Goal: Task Accomplishment & Management: Complete application form

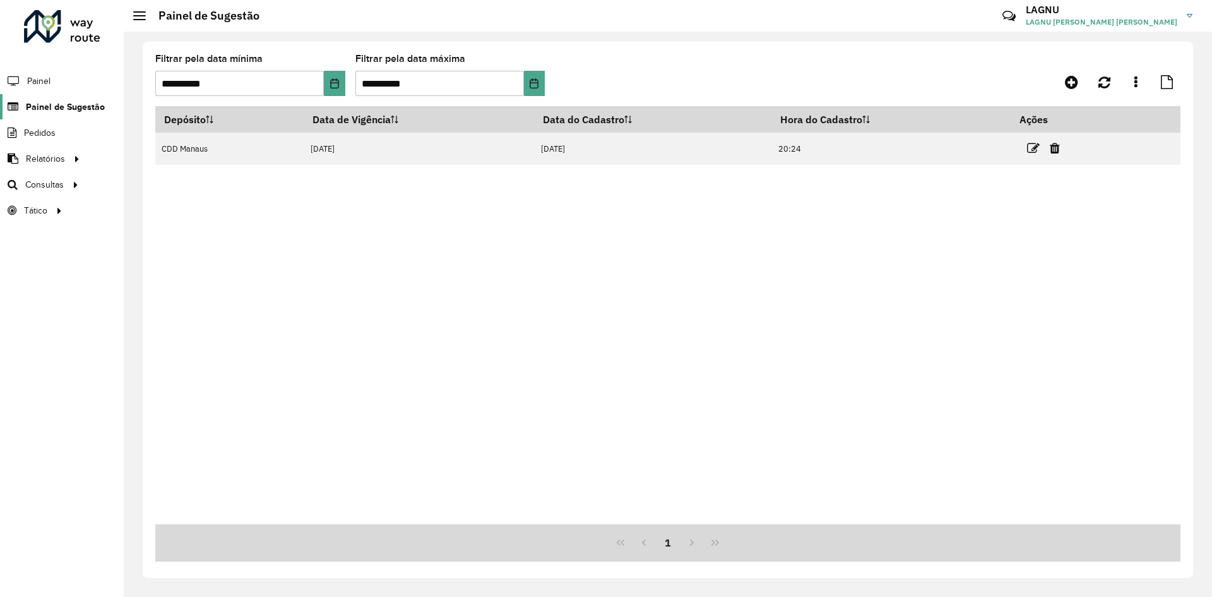
click at [96, 113] on span "Painel de Sugestão" at bounding box center [65, 106] width 79 height 13
click at [71, 107] on span "Painel de Sugestão" at bounding box center [65, 106] width 79 height 13
click at [51, 9] on div "Roteirizador AmbevTech Painel Painel de Sugestão Pedidos Relatórios Clientes Cl…" at bounding box center [62, 298] width 124 height 597
click at [61, 30] on div at bounding box center [62, 26] width 76 height 33
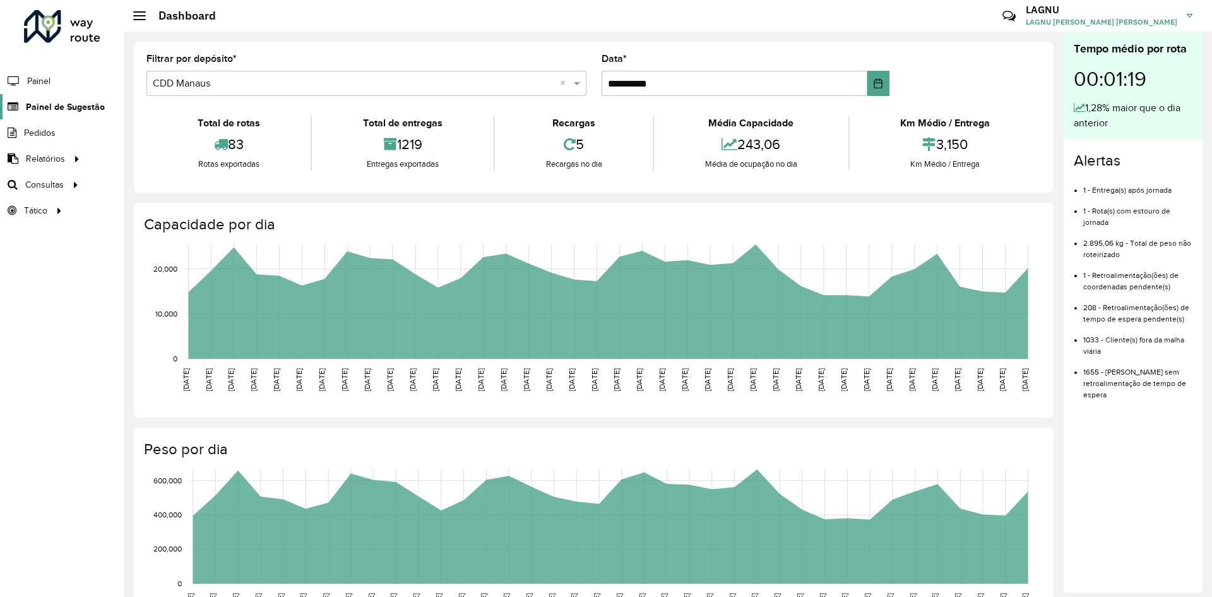
click at [70, 111] on span "Painel de Sugestão" at bounding box center [65, 106] width 79 height 13
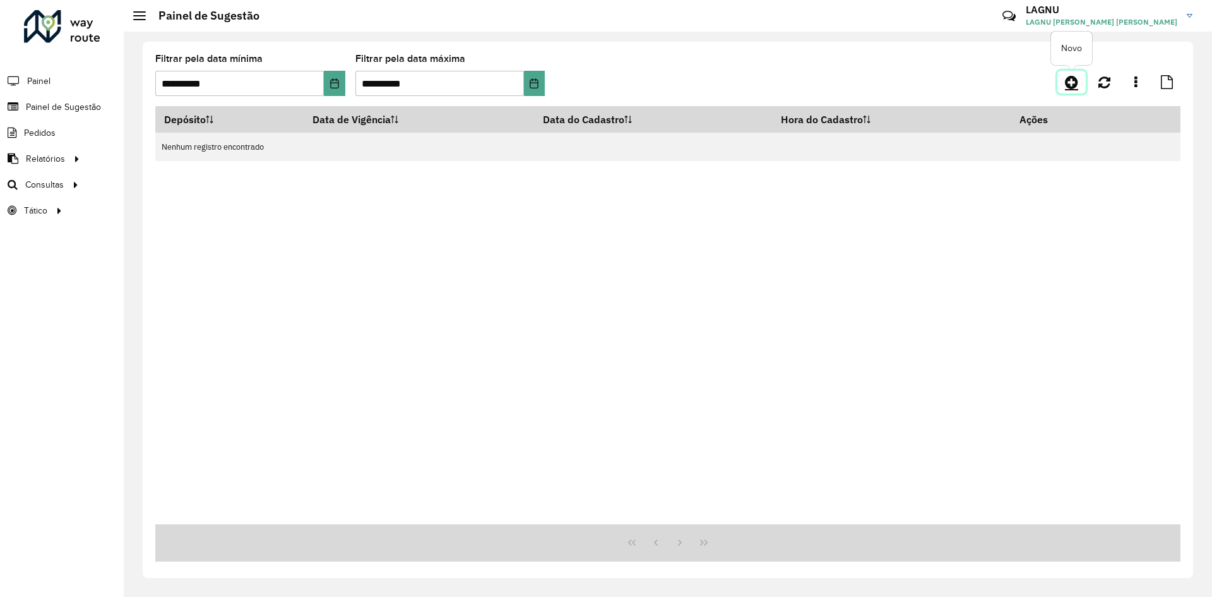
click at [1069, 82] on icon at bounding box center [1071, 82] width 13 height 15
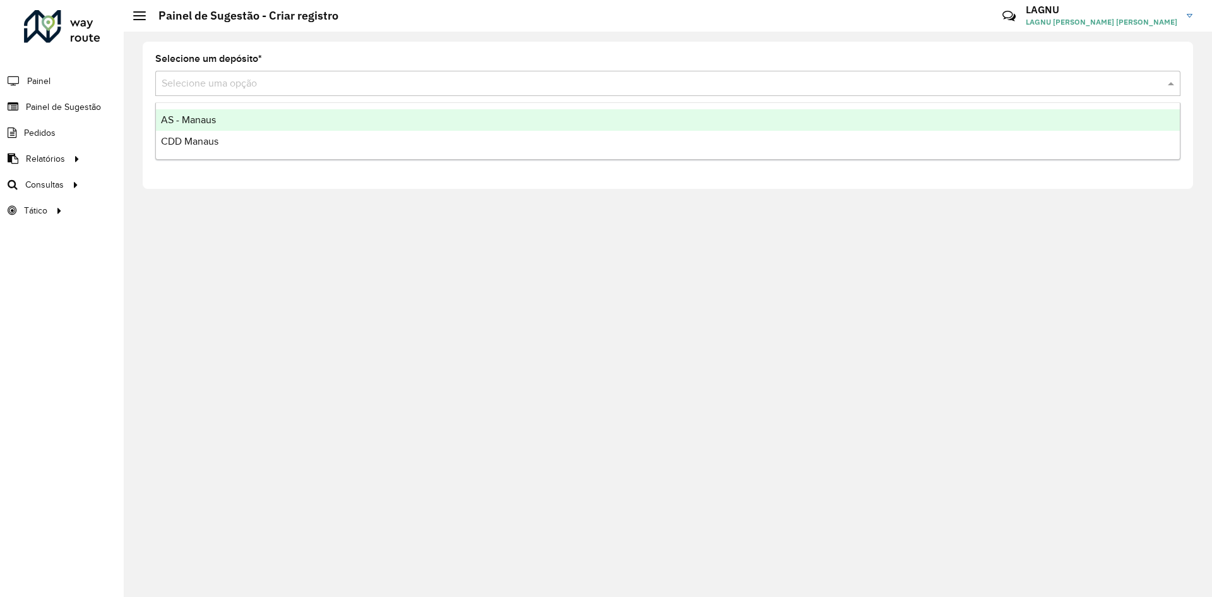
click at [348, 90] on input "text" at bounding box center [656, 83] width 988 height 15
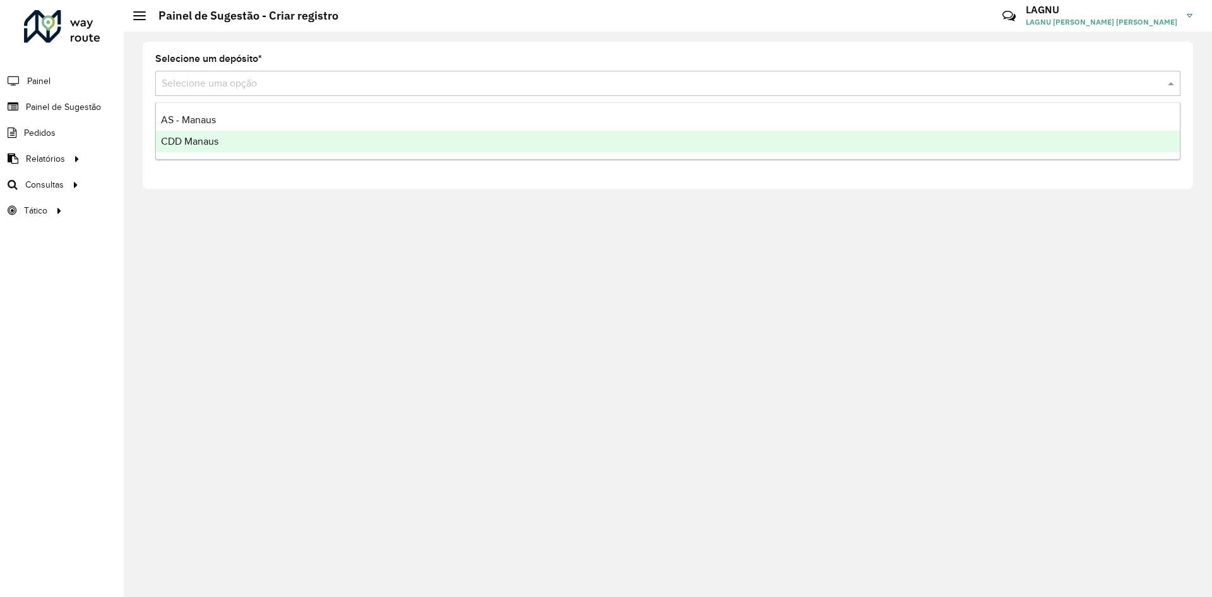
click at [321, 140] on div "CDD Manaus" at bounding box center [668, 141] width 1024 height 21
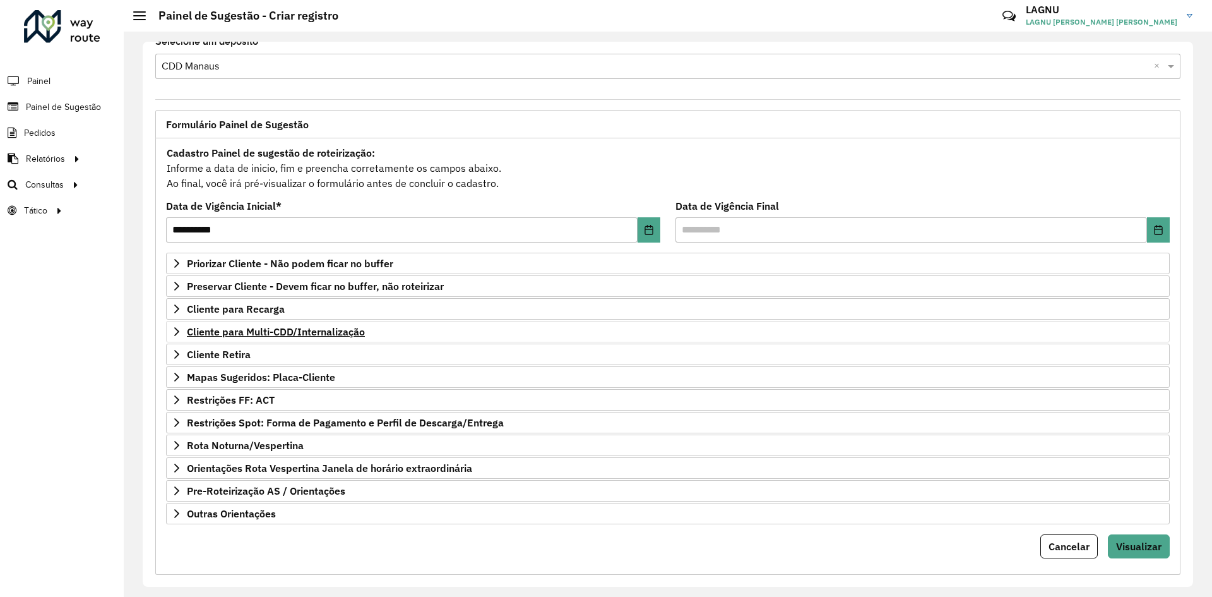
scroll to position [33, 0]
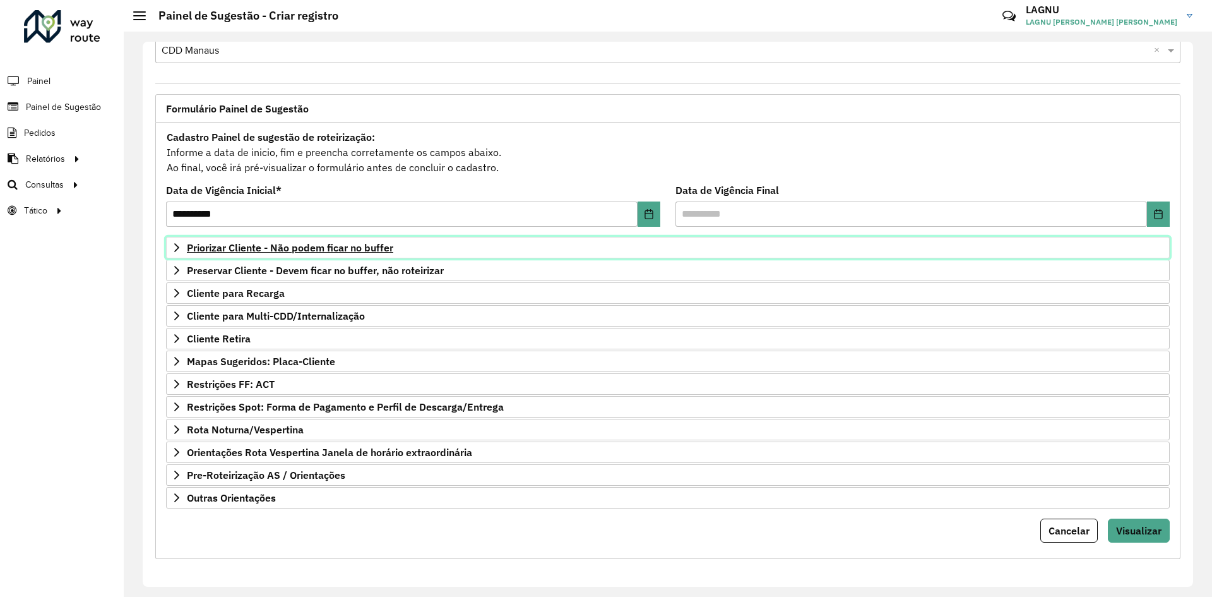
click at [236, 248] on span "Priorizar Cliente - Não podem ficar no buffer" at bounding box center [290, 247] width 206 height 10
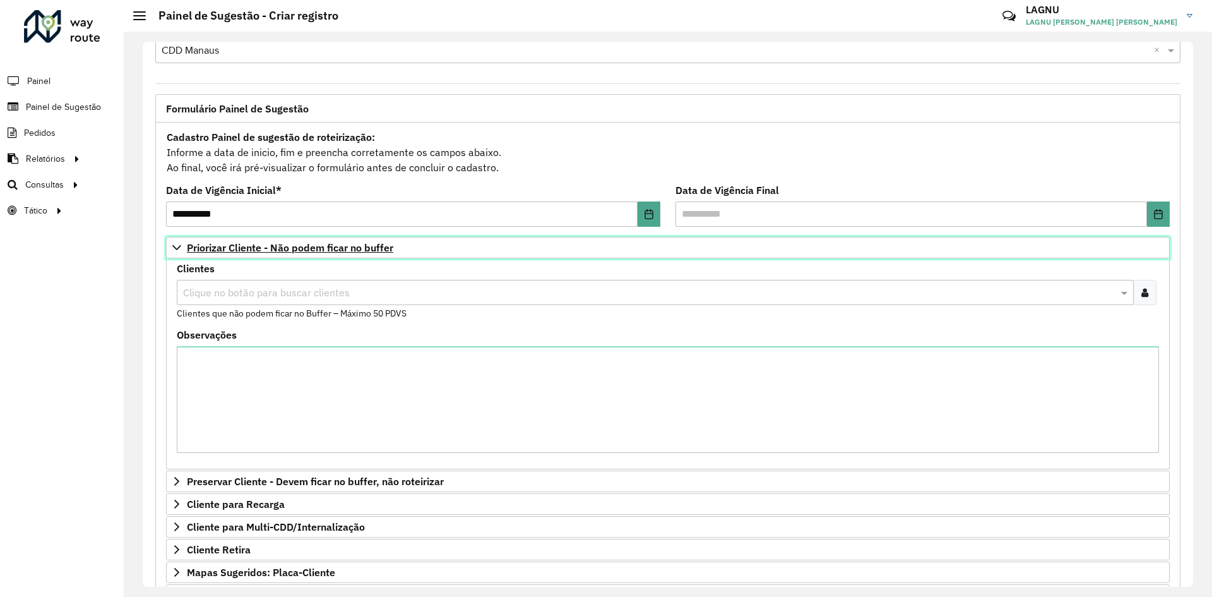
click at [236, 248] on span "Priorizar Cliente - Não podem ficar no buffer" at bounding box center [290, 247] width 206 height 10
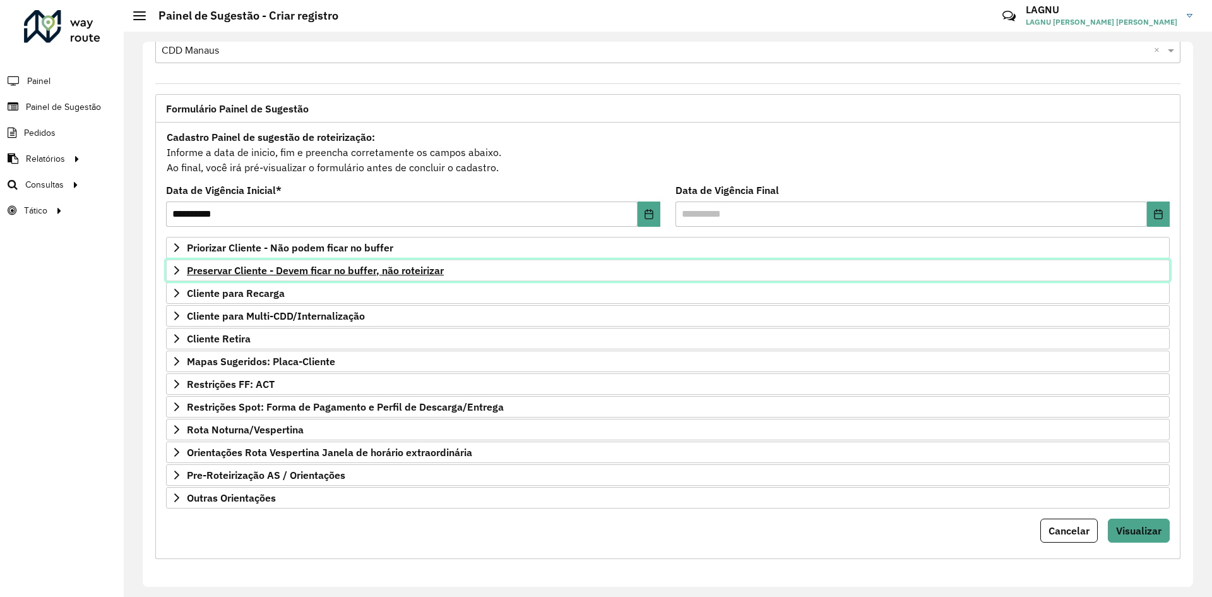
click at [243, 270] on span "Preservar Cliente - Devem ficar no buffer, não roteirizar" at bounding box center [315, 270] width 257 height 10
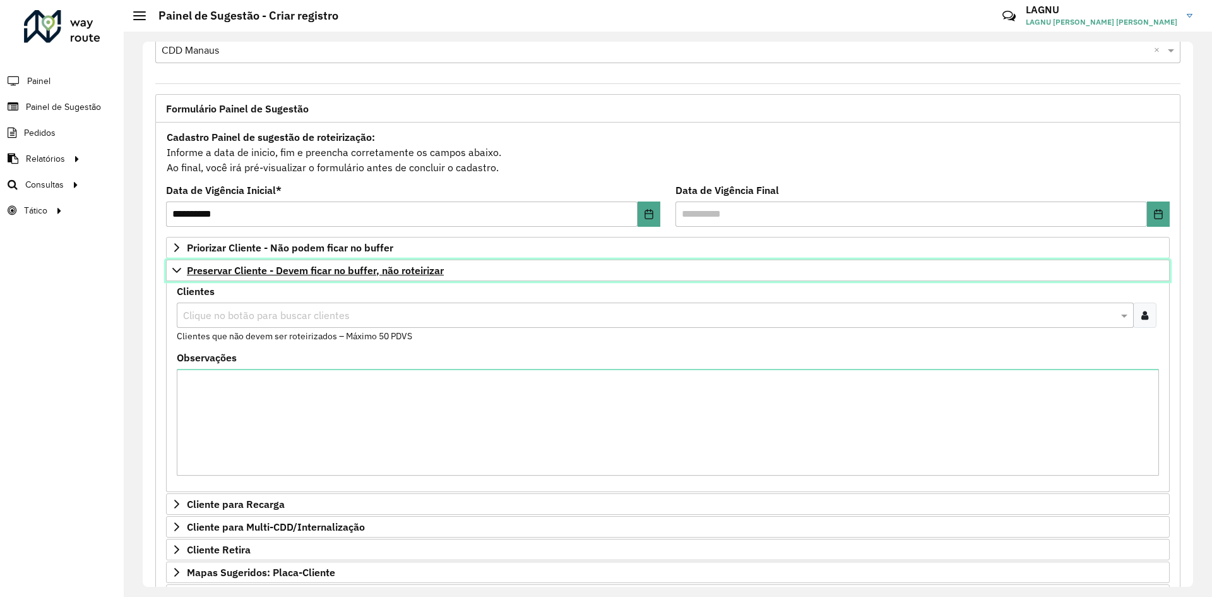
click at [243, 270] on span "Preservar Cliente - Devem ficar no buffer, não roteirizar" at bounding box center [315, 270] width 257 height 10
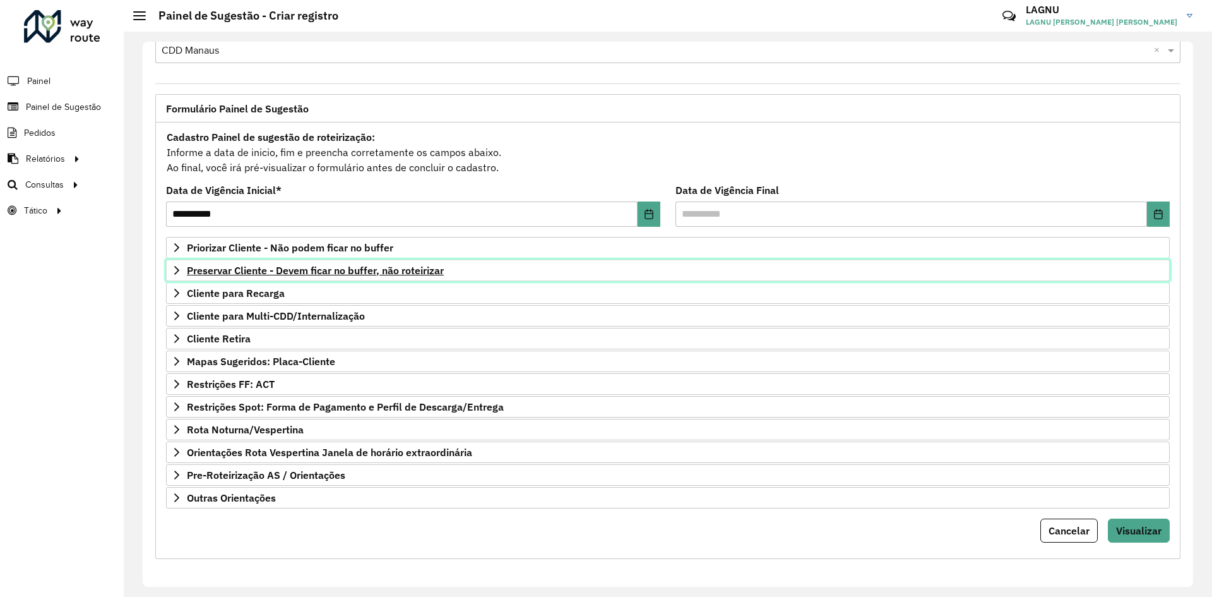
click at [232, 270] on span "Preservar Cliente - Devem ficar no buffer, não roteirizar" at bounding box center [315, 270] width 257 height 10
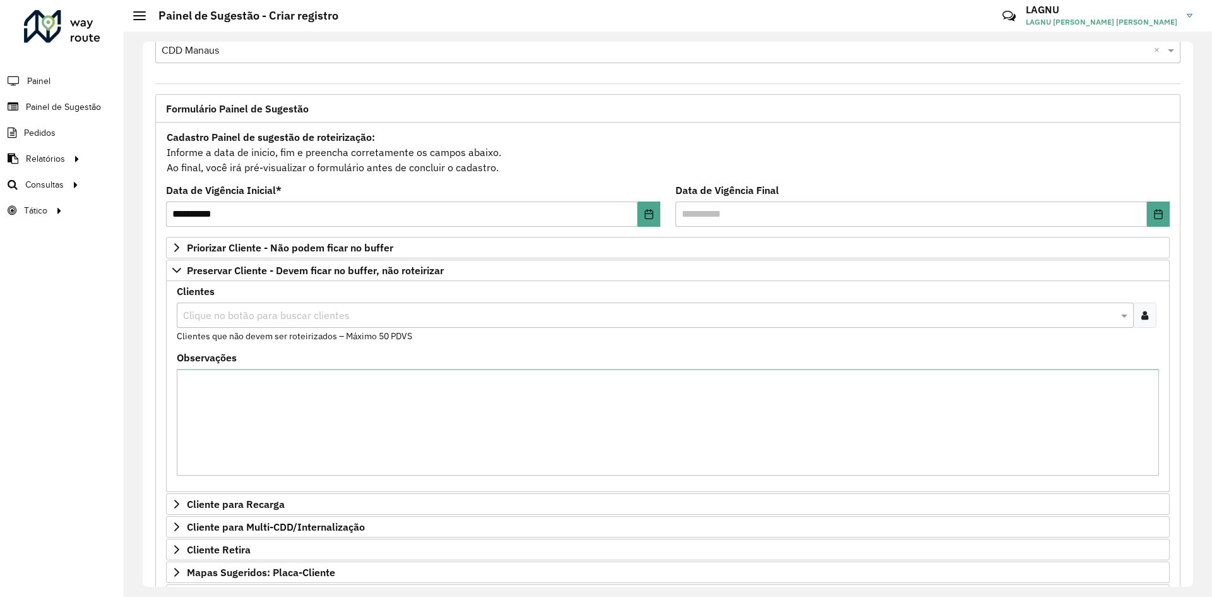
click at [243, 315] on input "text" at bounding box center [649, 315] width 938 height 15
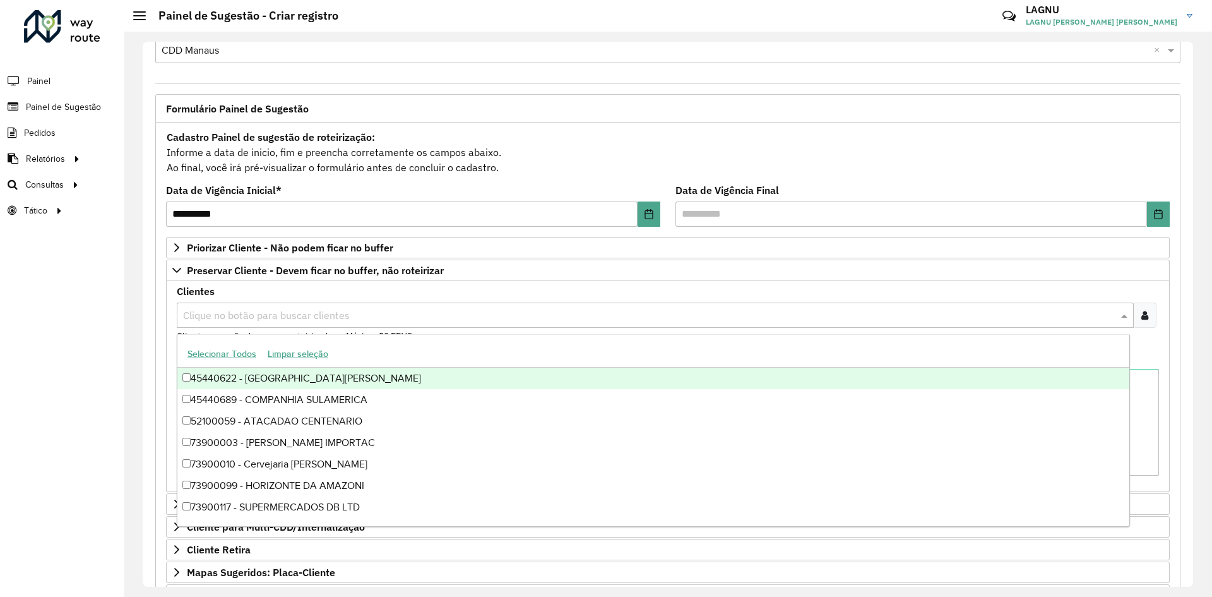
click at [1146, 309] on div at bounding box center [1144, 314] width 23 height 25
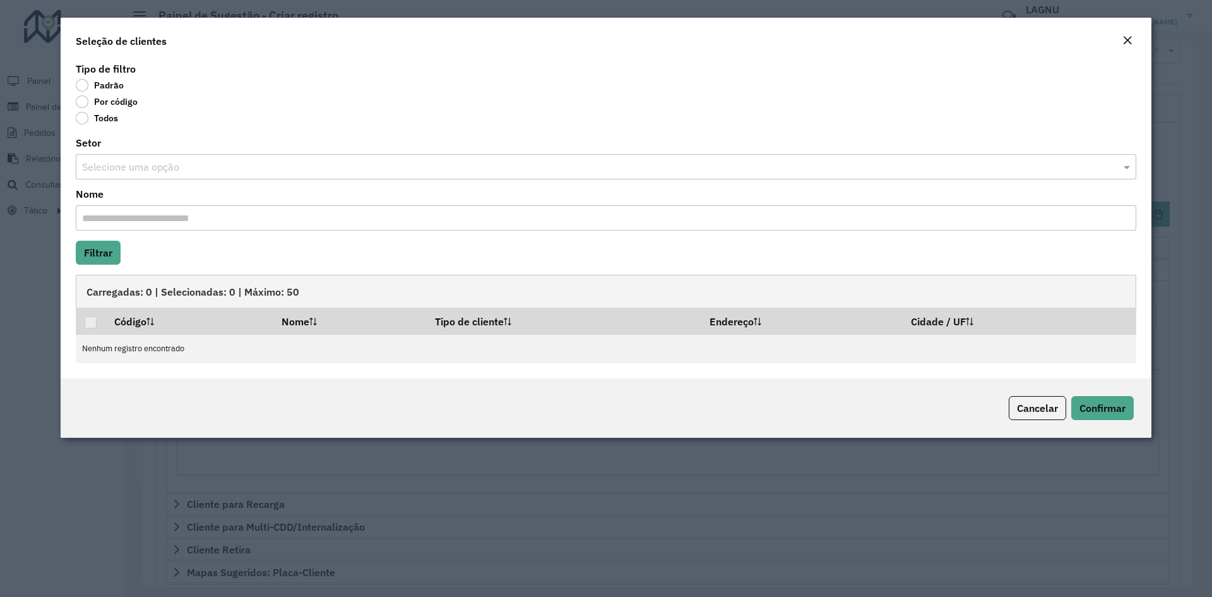
click at [81, 107] on label "Por código" at bounding box center [107, 101] width 62 height 13
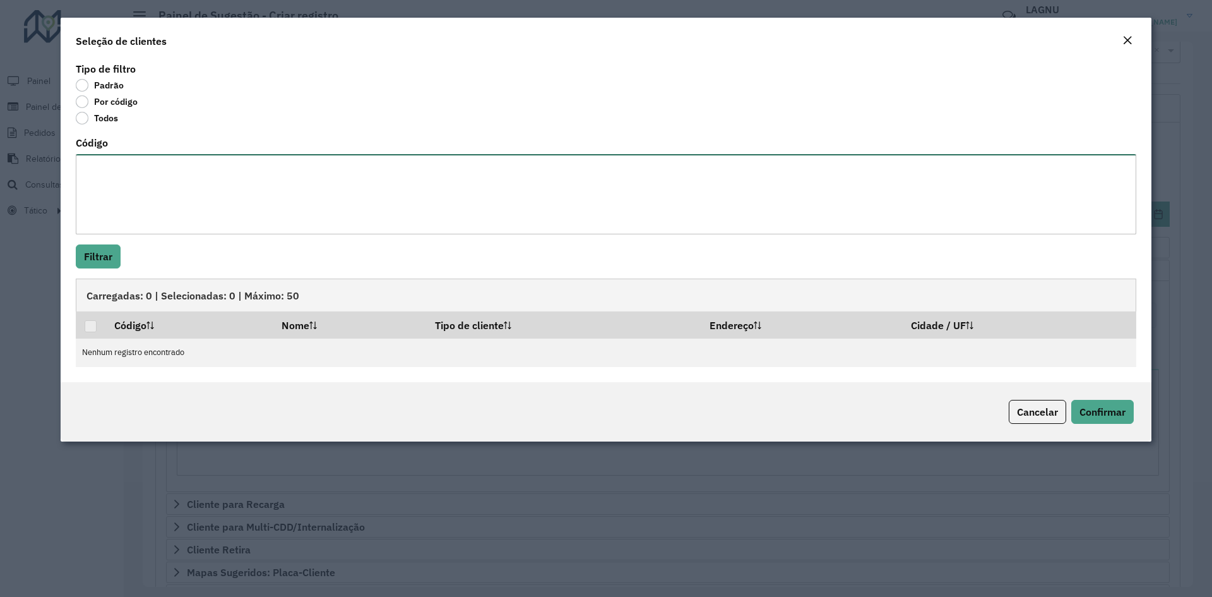
click at [118, 174] on textarea "Código" at bounding box center [606, 194] width 1061 height 80
paste textarea "***** ***** ***** ***** ***** ***** ***** ***** ***** ***** ***** ***** ***** *…"
type textarea "***** ***** ***** ***** ***** ***** ***** ***** ***** ***** ***** ***** ***** *…"
click at [105, 251] on button "Filtrar" at bounding box center [98, 256] width 45 height 24
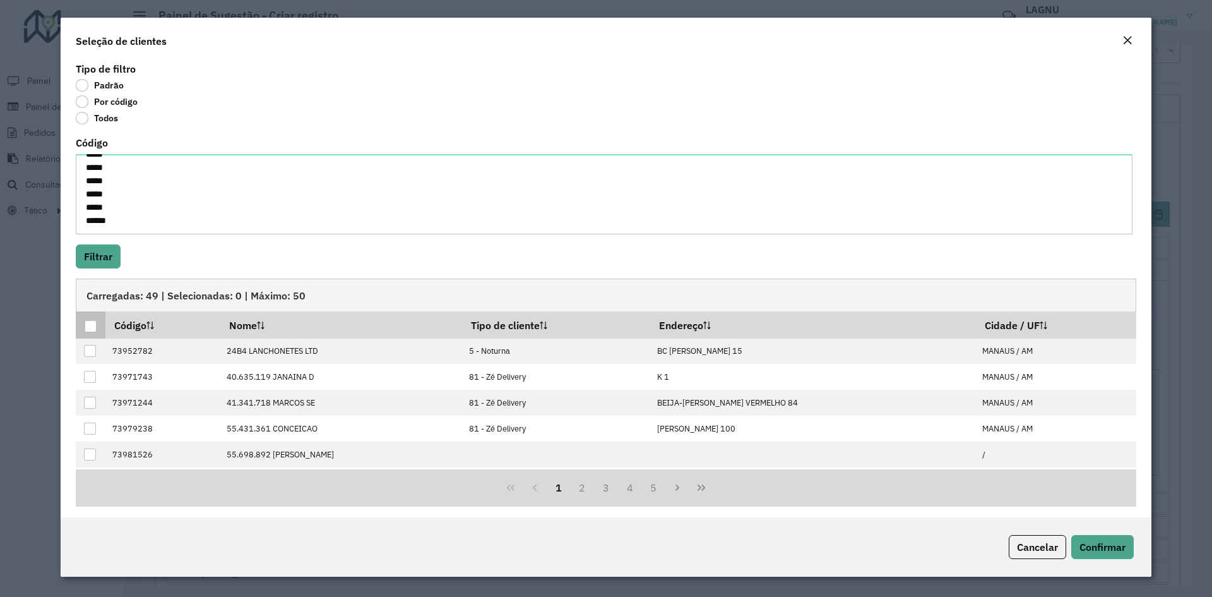
click at [92, 328] on div at bounding box center [91, 326] width 12 height 12
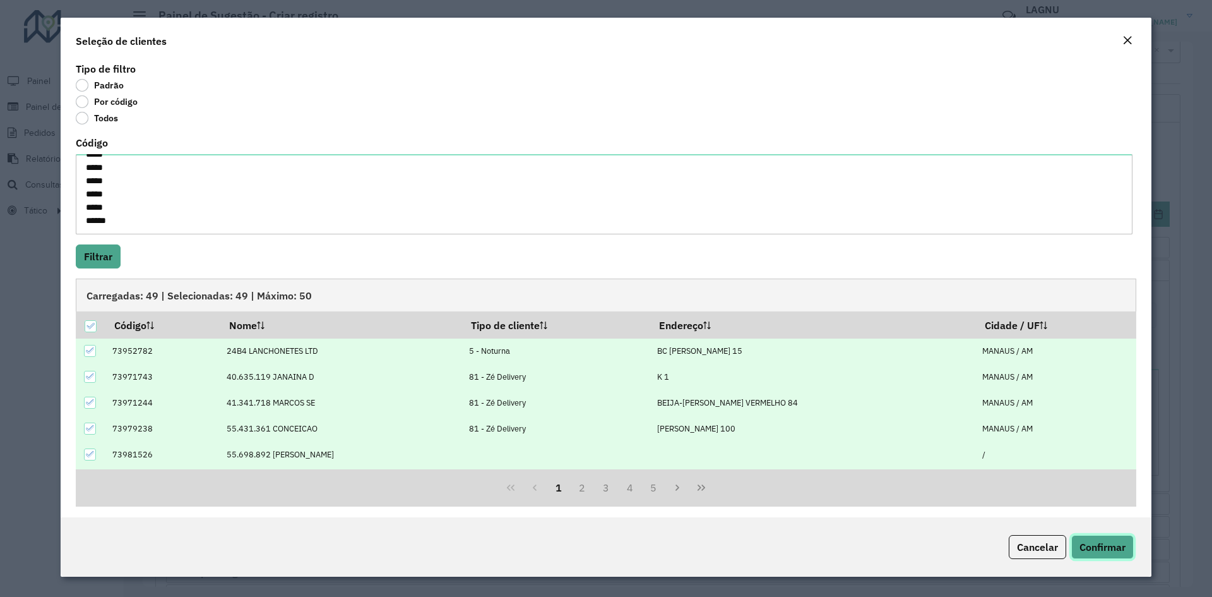
click at [1096, 544] on span "Confirmar" at bounding box center [1103, 547] width 46 height 13
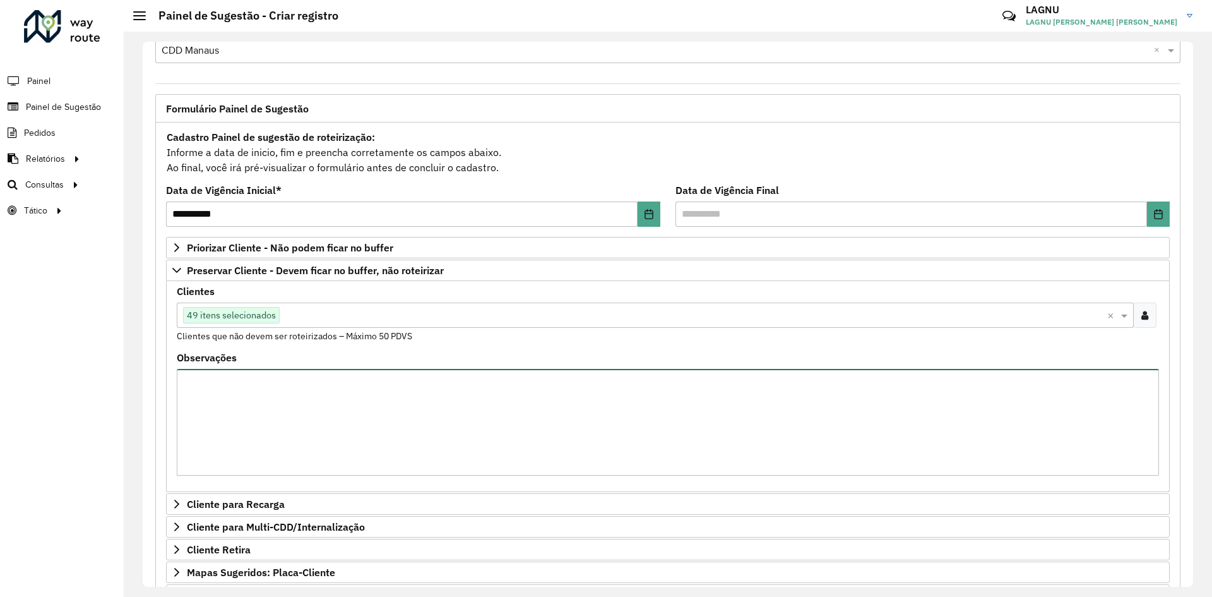
click at [285, 395] on textarea "Observações" at bounding box center [668, 422] width 983 height 107
click at [348, 419] on textarea "Observações" at bounding box center [668, 422] width 983 height 107
paste textarea "***** ***** ***** ***** ***** ***** ***** ***** ***** ***** ***** ***** ***** *…"
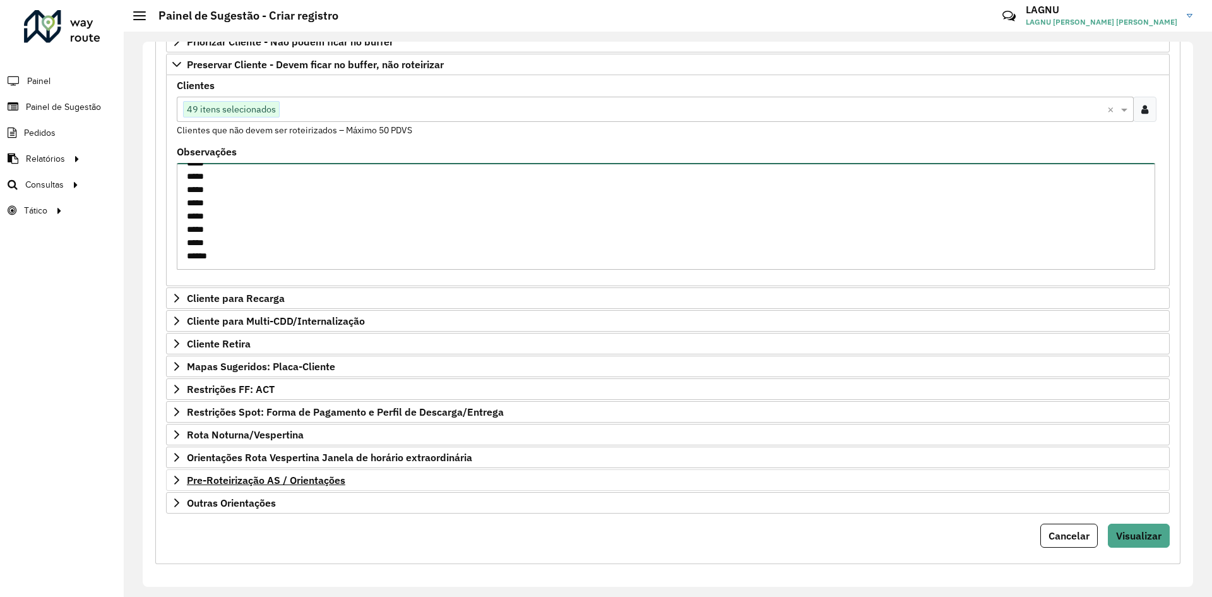
scroll to position [244, 0]
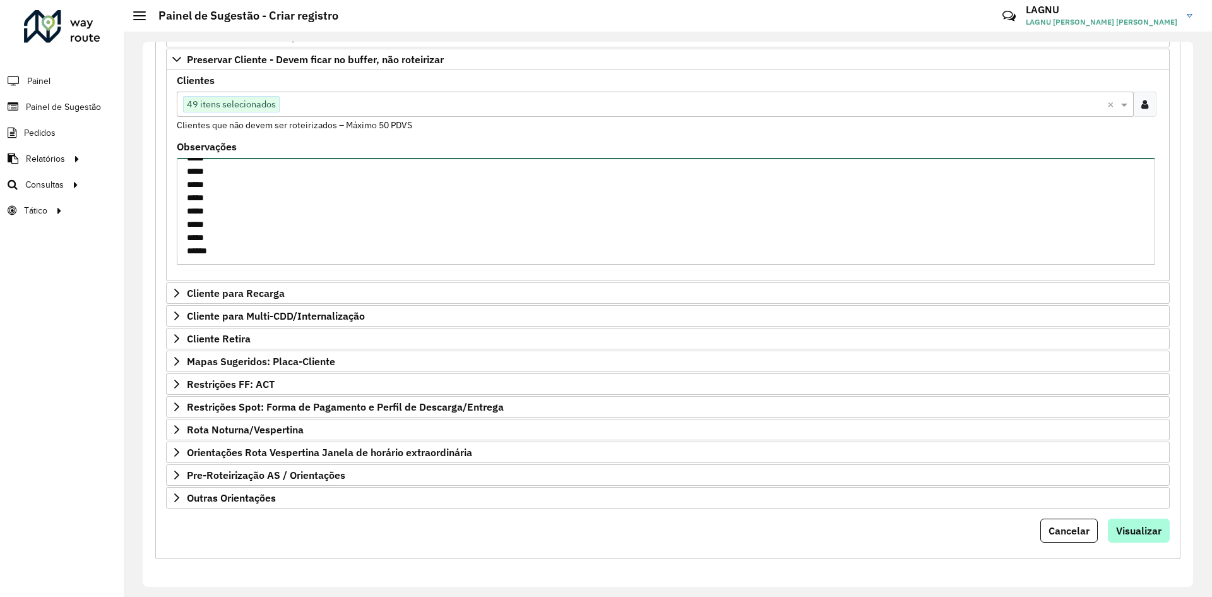
type textarea "***** ***** ***** ***** ***** ***** ***** ***** ***** ***** ***** ***** ***** *…"
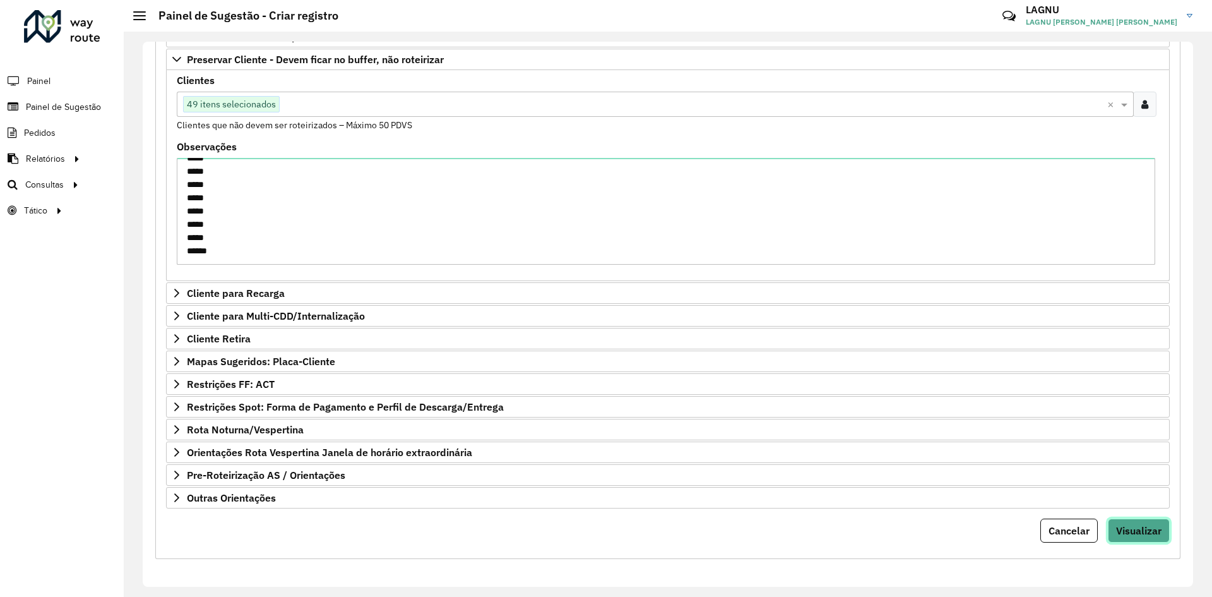
click at [1144, 522] on button "Visualizar" at bounding box center [1139, 530] width 62 height 24
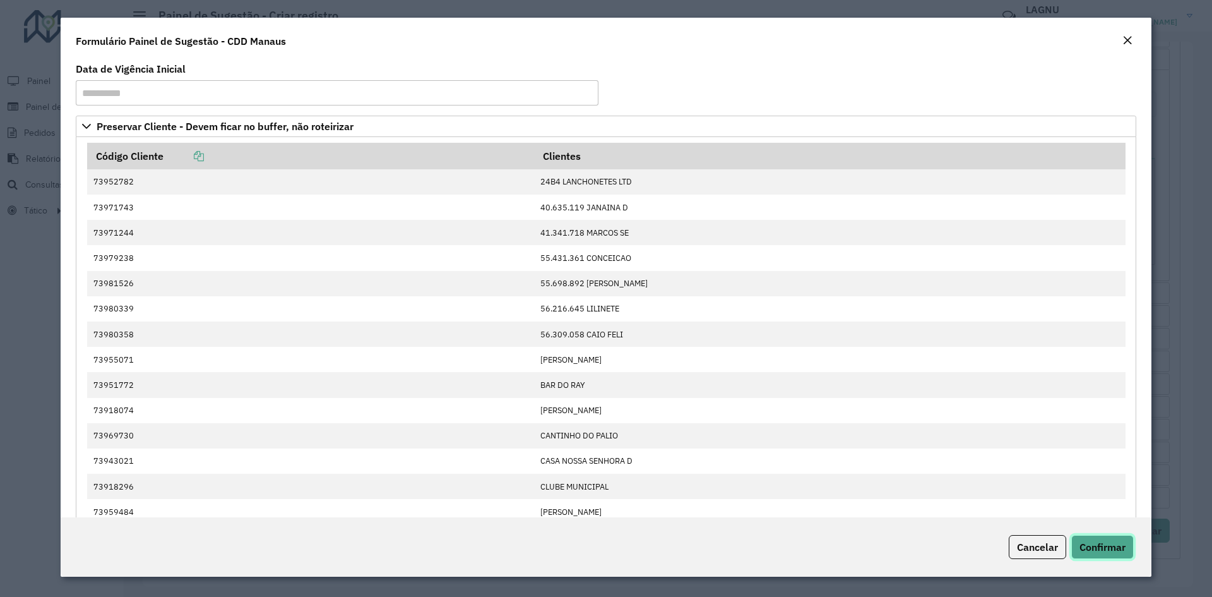
drag, startPoint x: 1126, startPoint y: 542, endPoint x: 1103, endPoint y: 541, distance: 22.8
click at [1125, 542] on button "Confirmar" at bounding box center [1103, 547] width 63 height 24
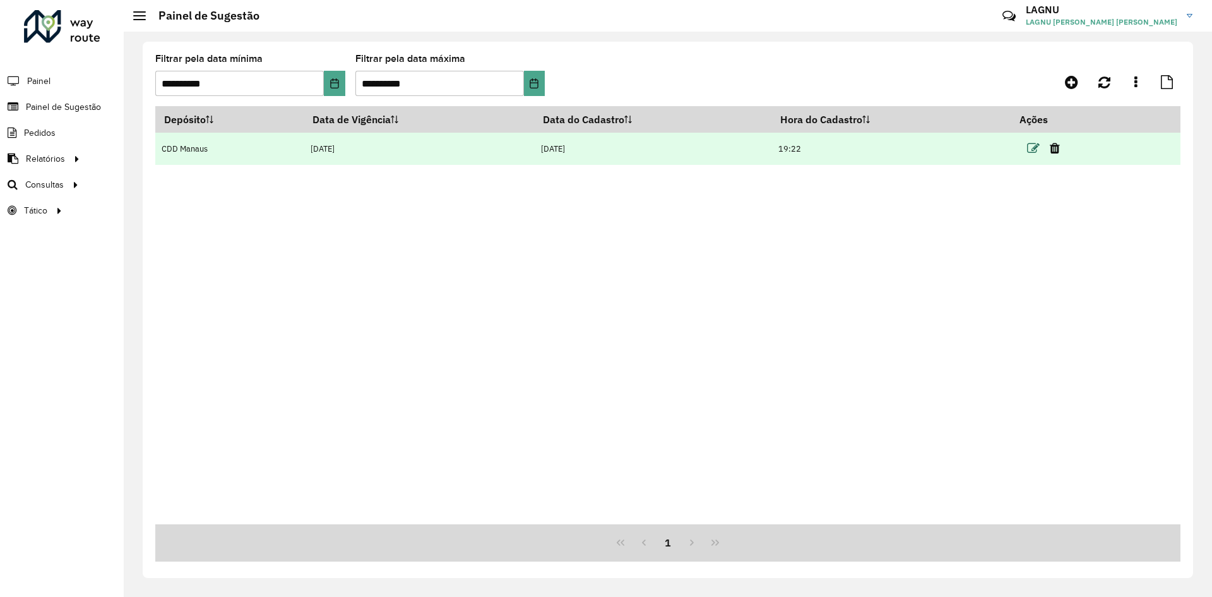
click at [1034, 147] on icon at bounding box center [1033, 148] width 13 height 13
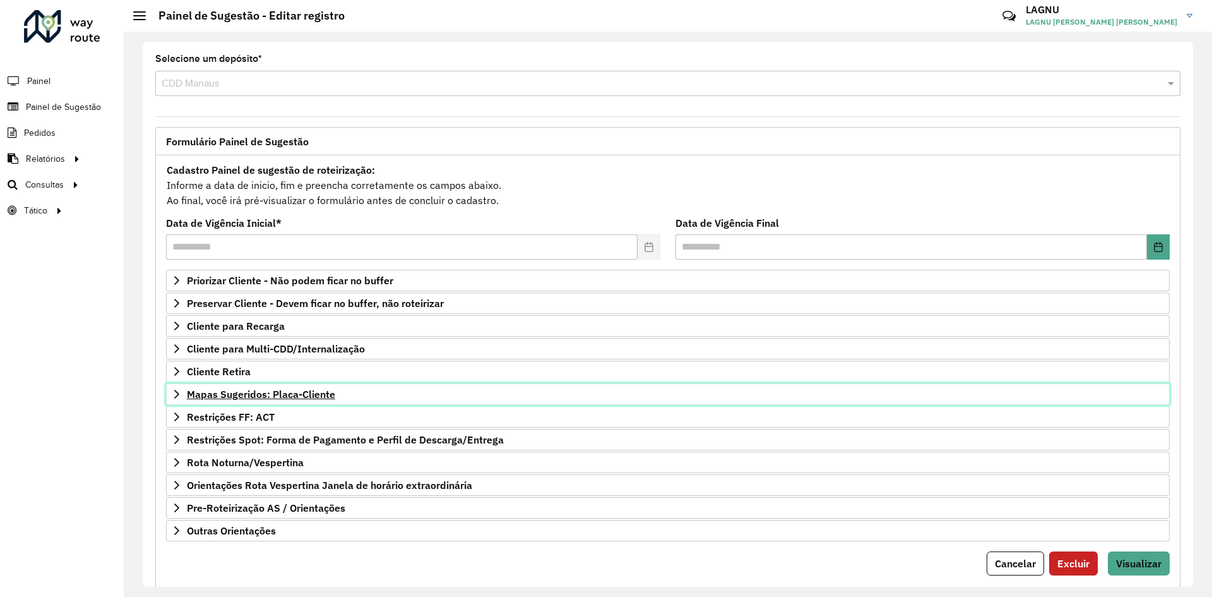
click at [272, 399] on span "Mapas Sugeridos: Placa-Cliente" at bounding box center [261, 394] width 148 height 10
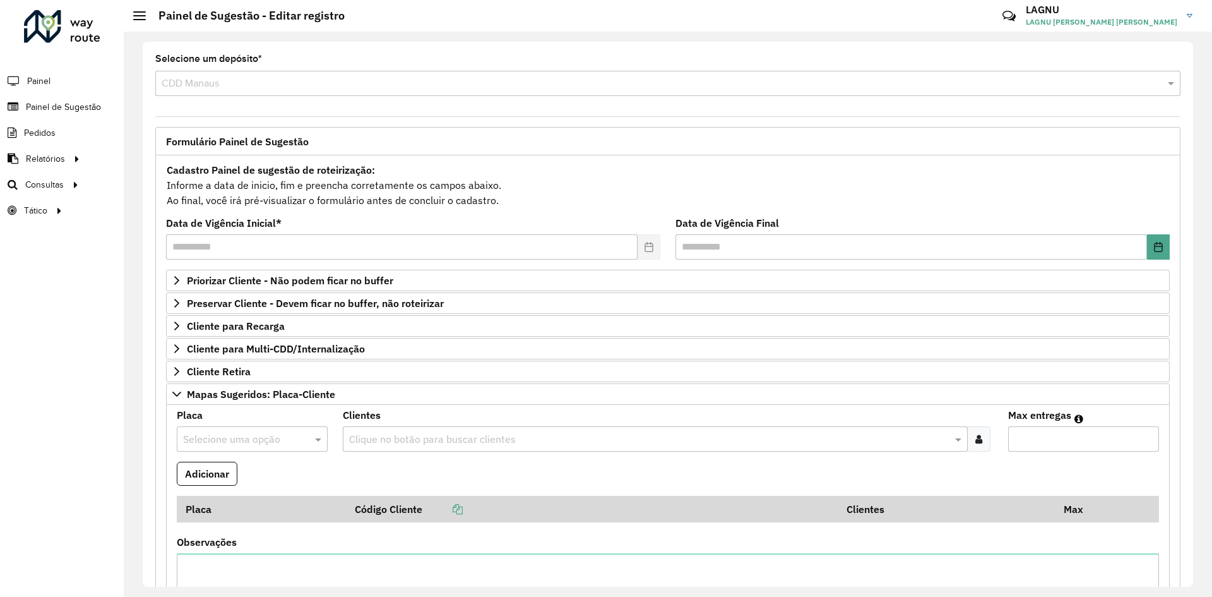
click at [272, 438] on input "text" at bounding box center [239, 439] width 113 height 15
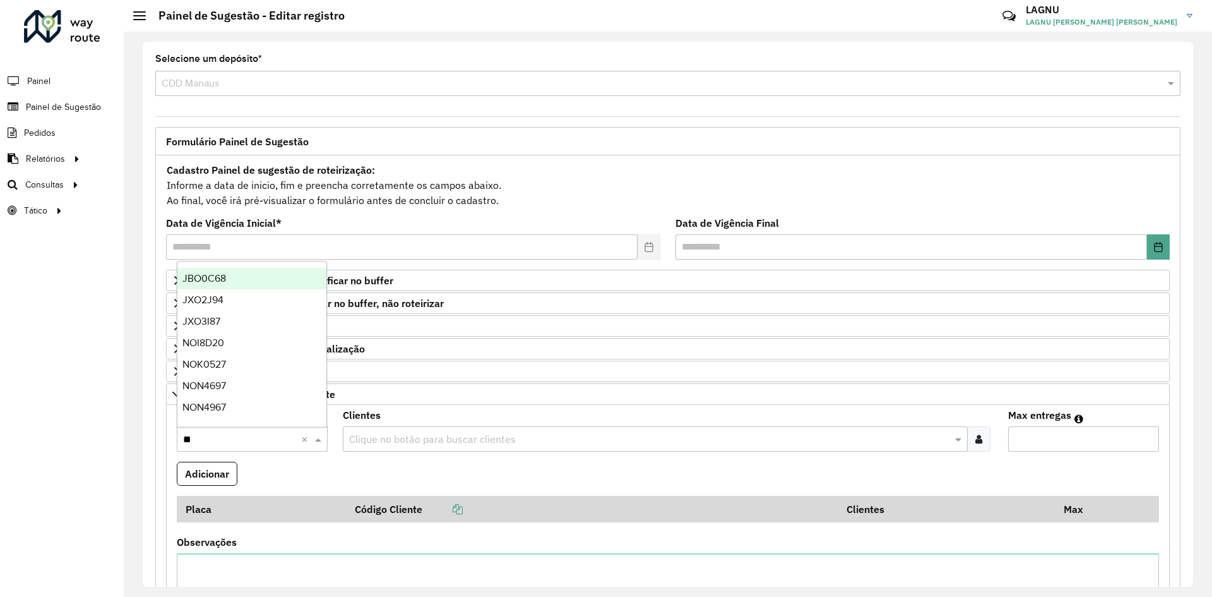
type input "***"
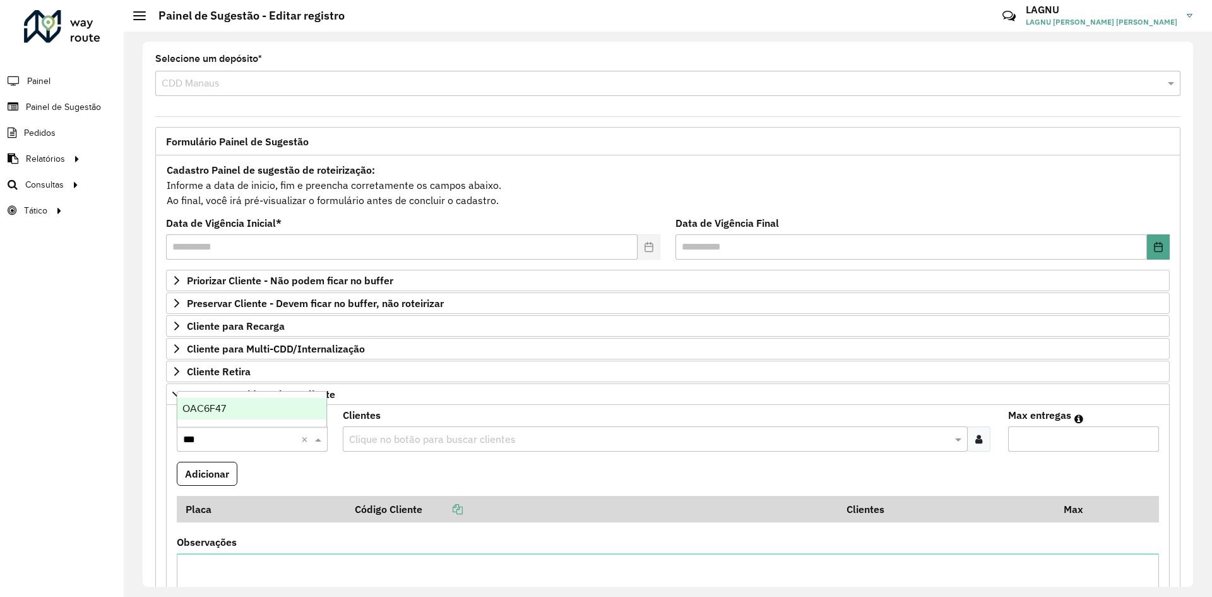
click at [229, 417] on div "OAC6F47" at bounding box center [251, 408] width 149 height 21
click at [393, 441] on input "text" at bounding box center [649, 439] width 606 height 15
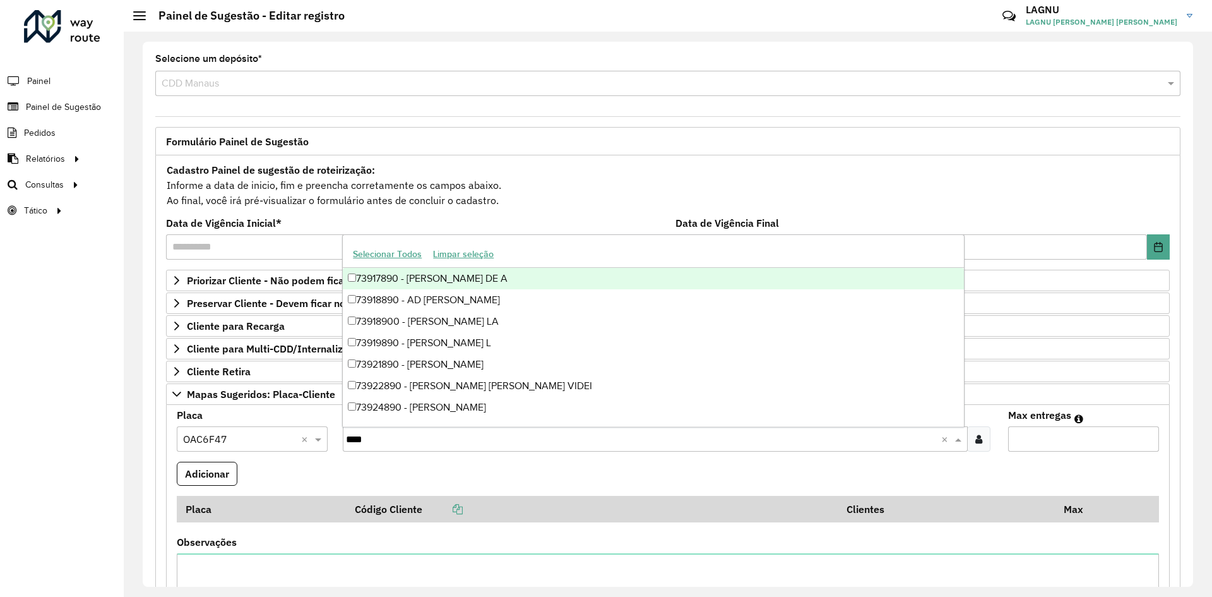
type input "*****"
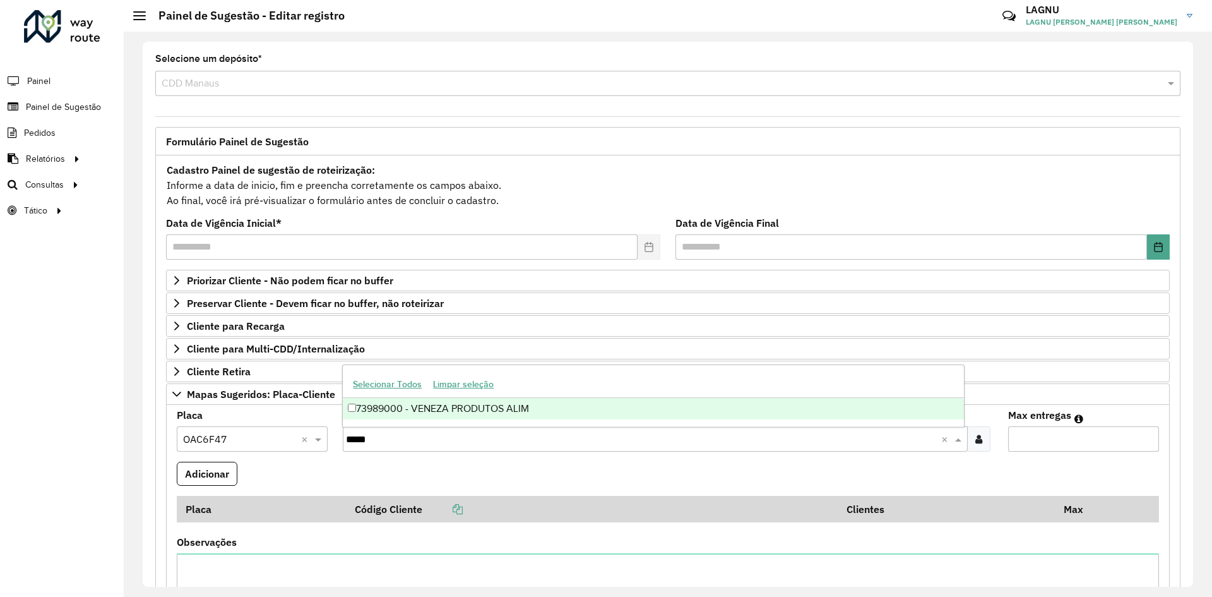
click at [441, 414] on div "73989000 - VENEZA PRODUTOS ALIM" at bounding box center [653, 408] width 621 height 21
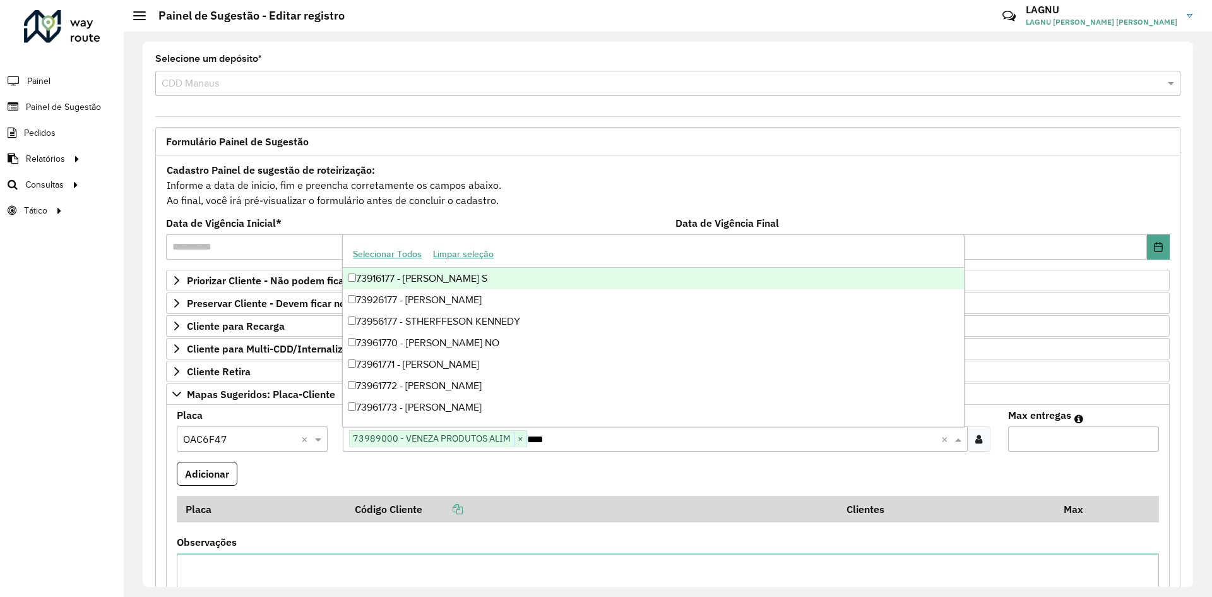
type input "*****"
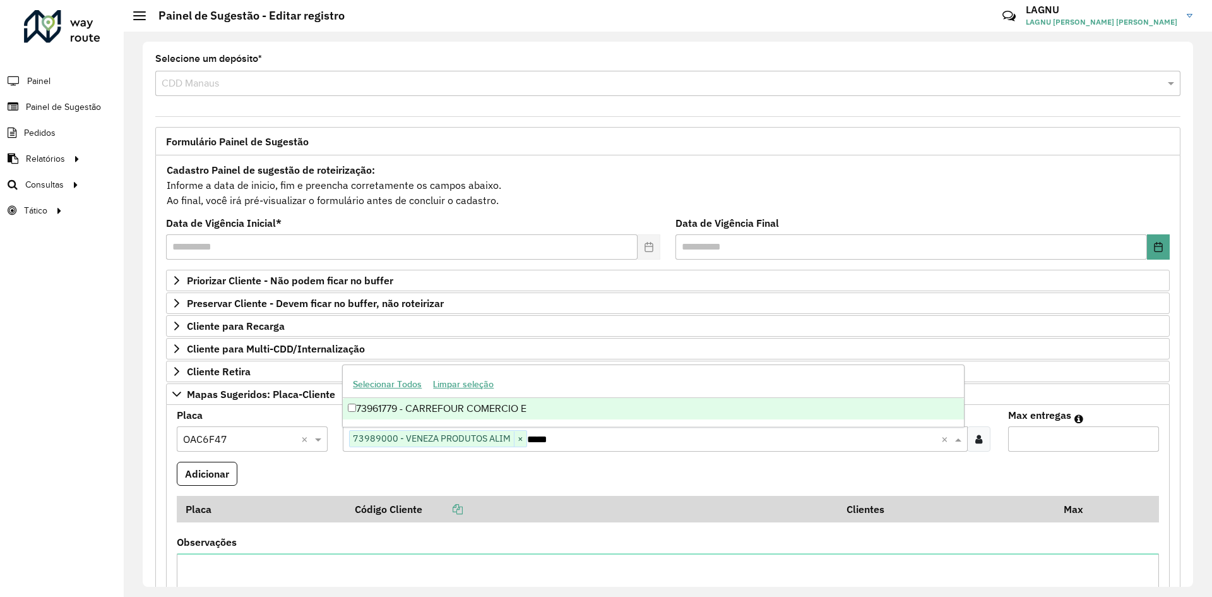
click at [503, 415] on div "73961779 - CARREFOUR COMERCIO E" at bounding box center [653, 408] width 621 height 21
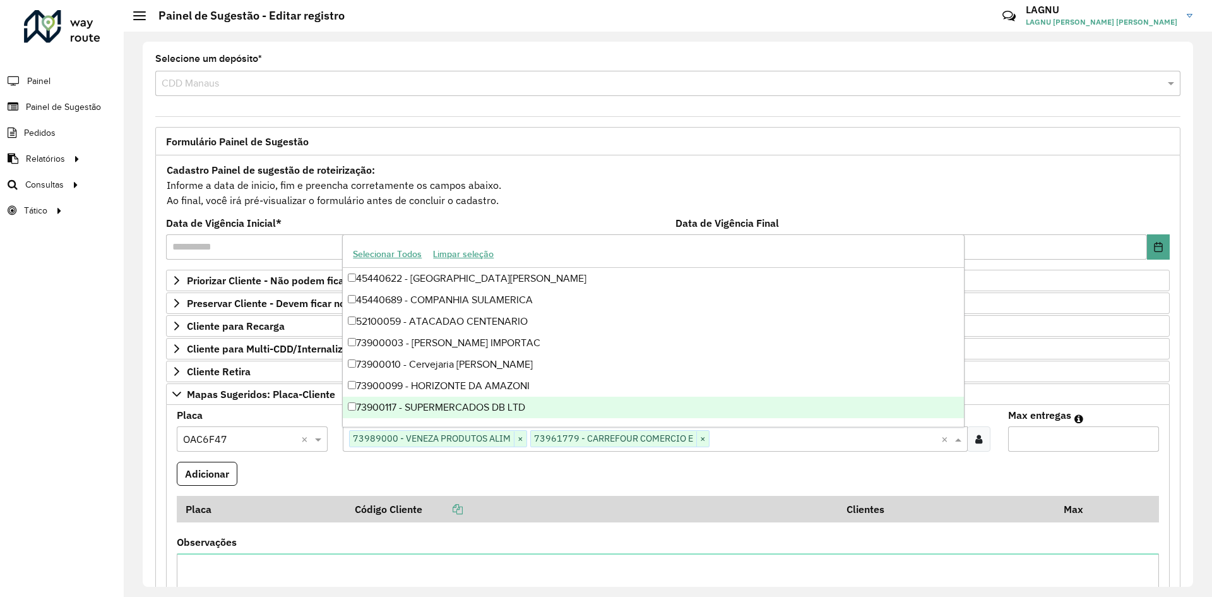
click at [1068, 444] on input "Max entregas" at bounding box center [1083, 438] width 151 height 25
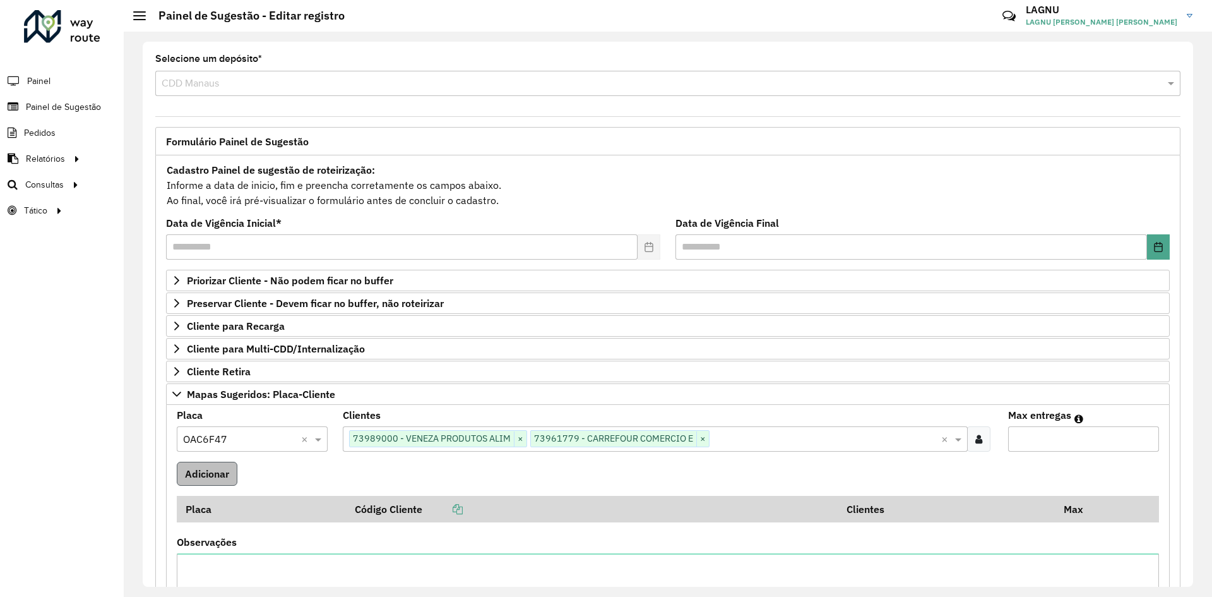
type input "*"
click at [201, 466] on button "Adicionar" at bounding box center [207, 474] width 61 height 24
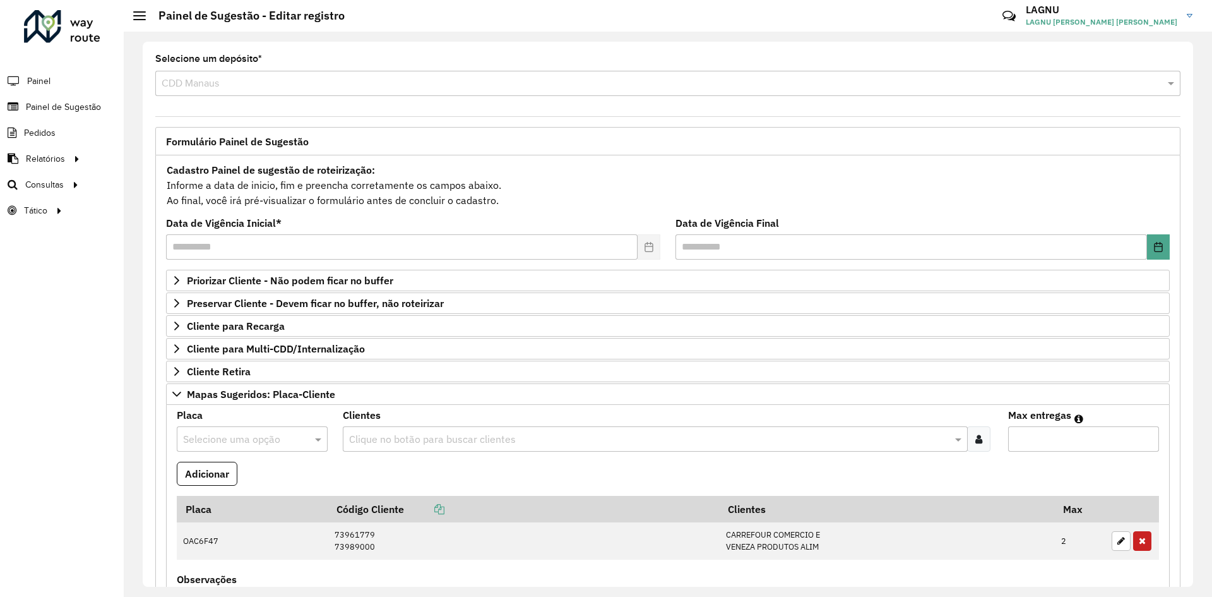
click at [213, 438] on input "text" at bounding box center [239, 439] width 113 height 15
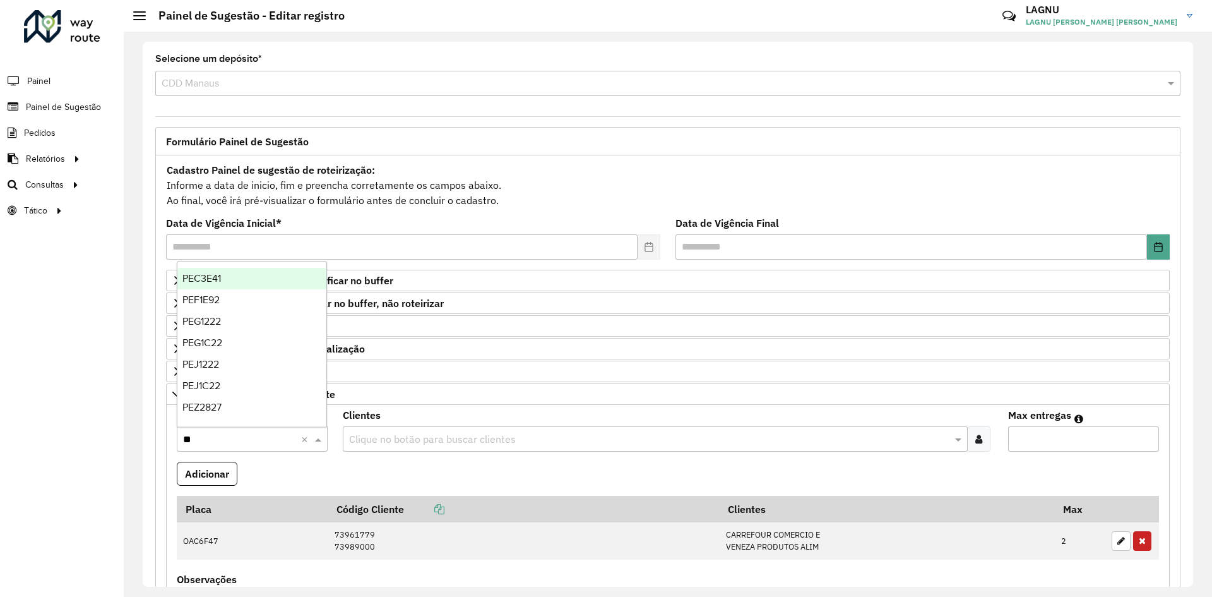
type input "***"
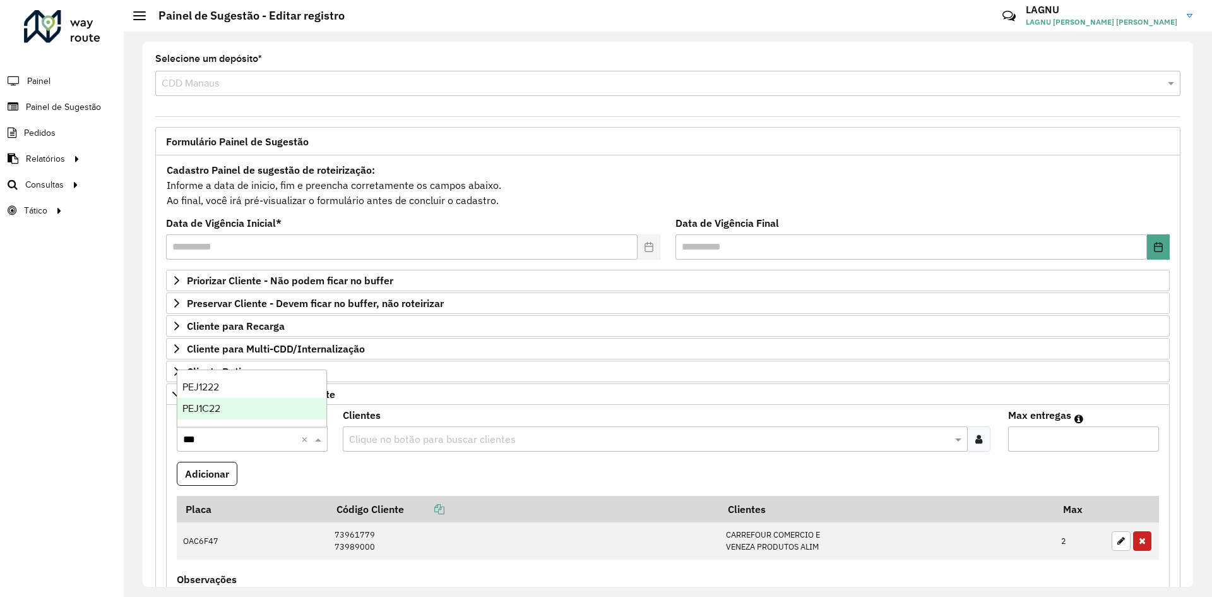
click at [205, 410] on span "PEJ1C22" at bounding box center [201, 408] width 38 height 11
click at [395, 438] on input "text" at bounding box center [649, 439] width 606 height 15
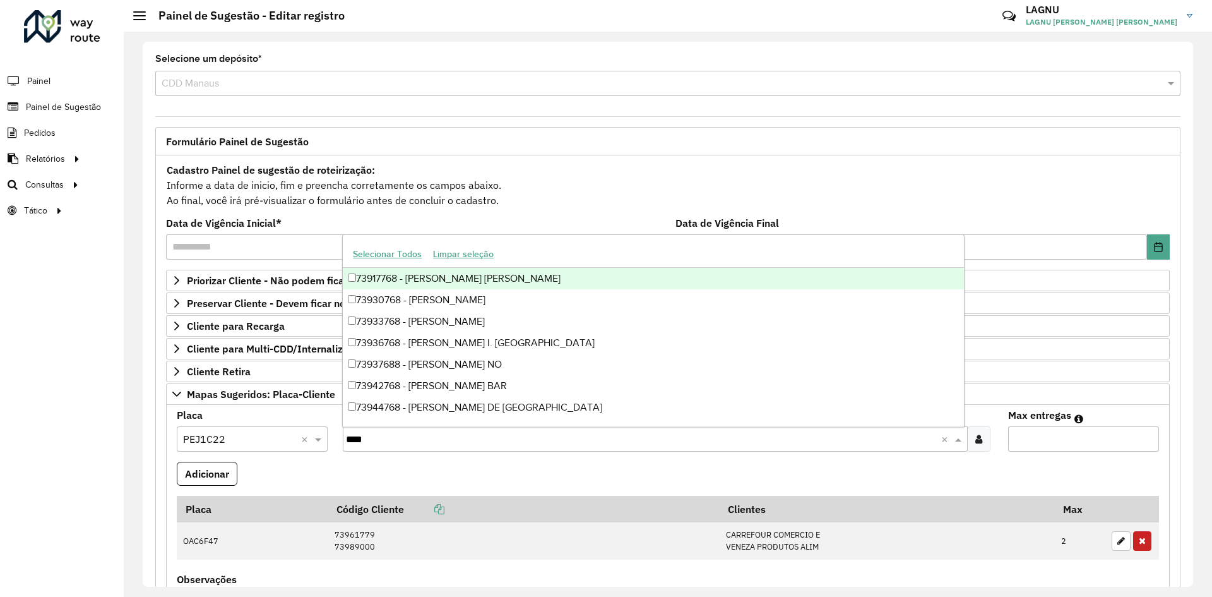
type input "*****"
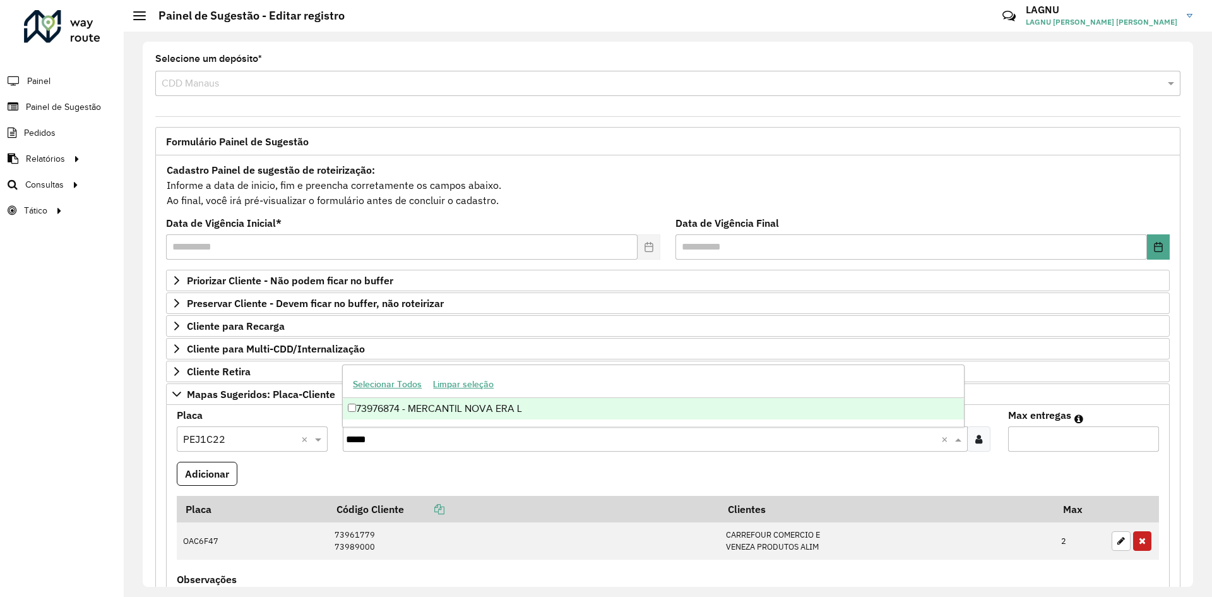
click at [435, 411] on div "73976874 - MERCANTIL NOVA ERA L" at bounding box center [653, 408] width 621 height 21
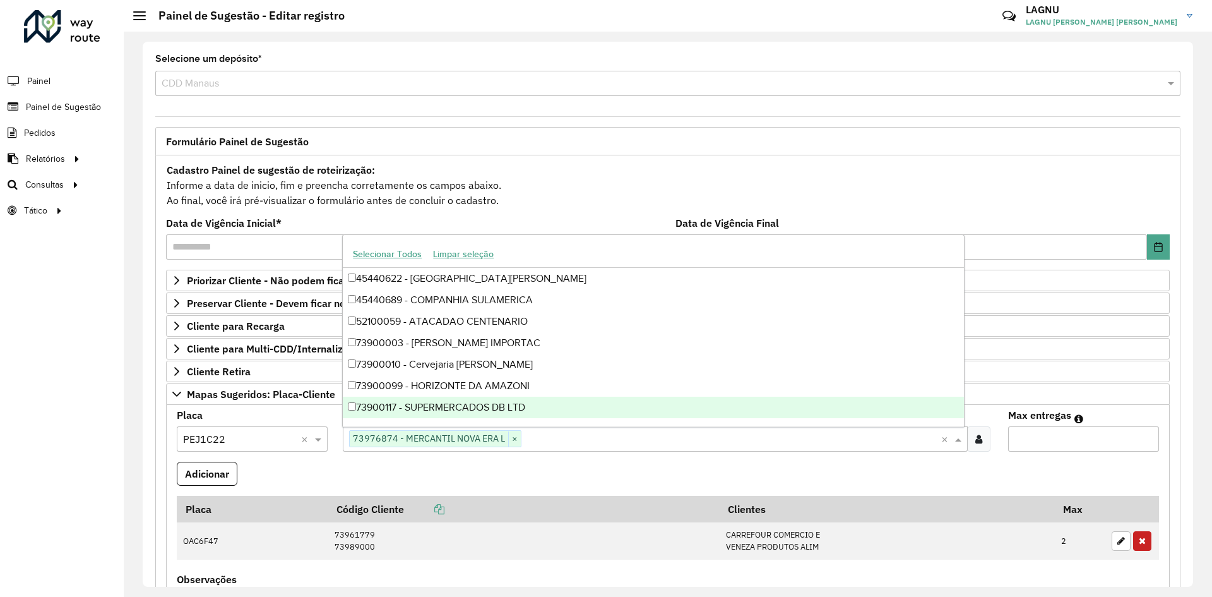
click at [1015, 455] on formly-field "Max entregas" at bounding box center [1084, 435] width 166 height 51
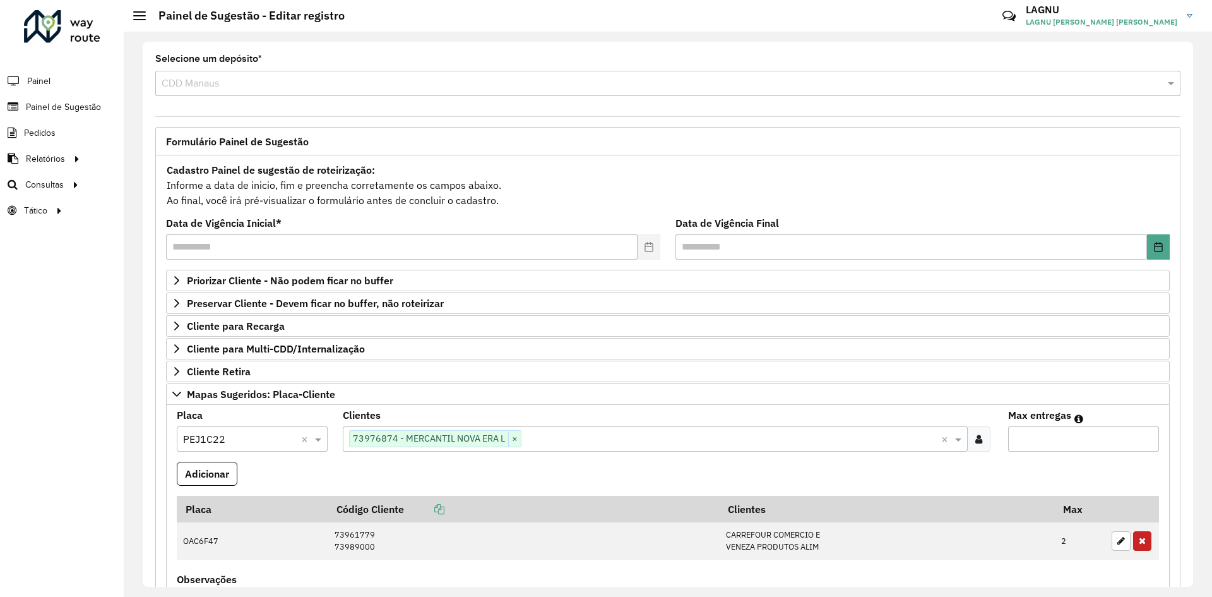
click at [1042, 439] on input "Max entregas" at bounding box center [1083, 438] width 151 height 25
type input "*"
click at [224, 463] on button "Adicionar" at bounding box center [207, 474] width 61 height 24
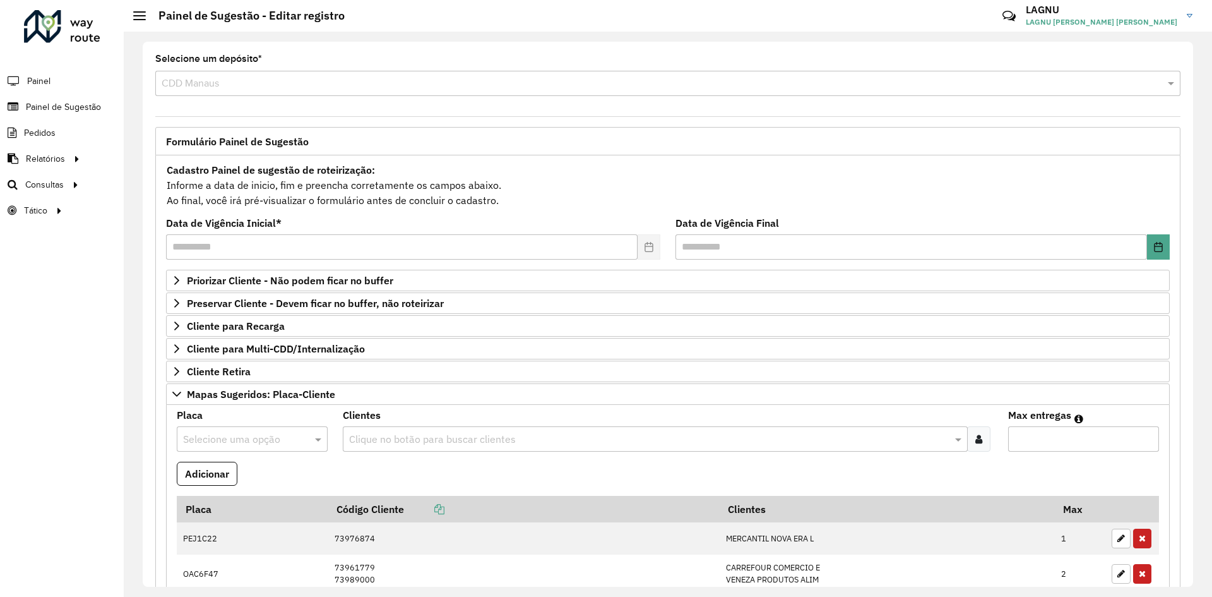
click at [217, 433] on input "text" at bounding box center [239, 439] width 113 height 15
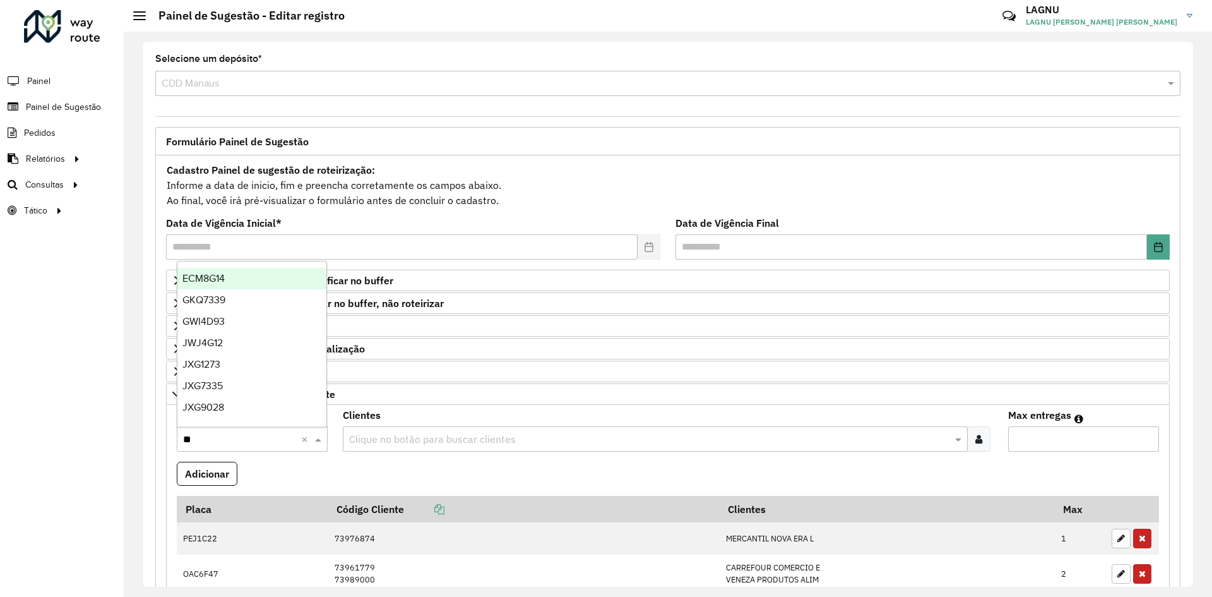
type input "***"
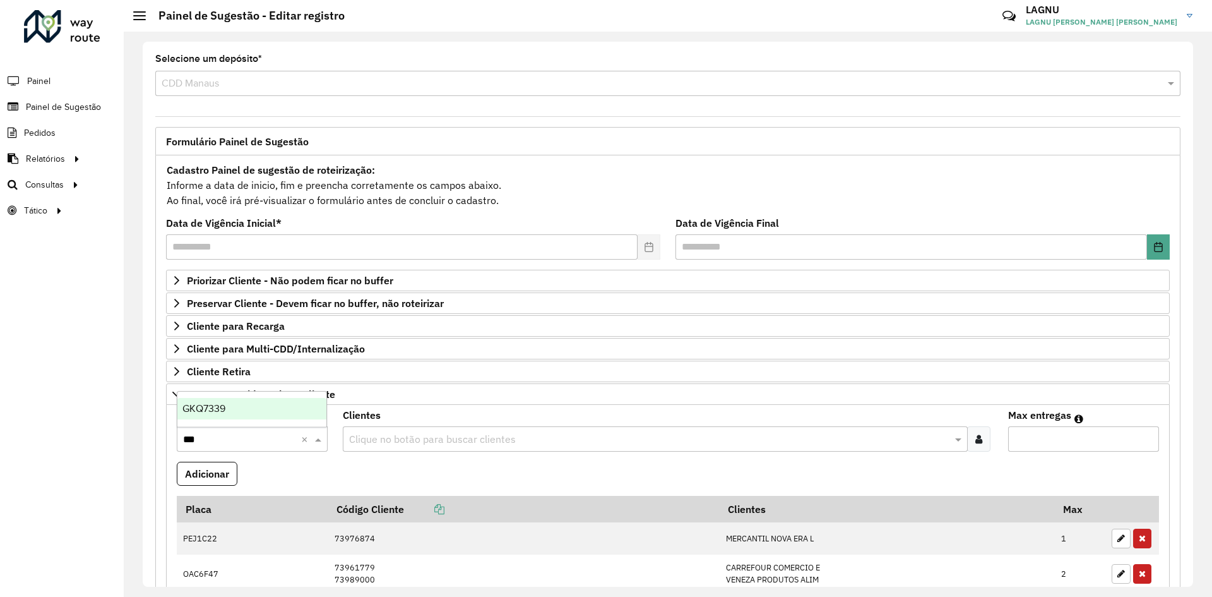
click at [245, 410] on div "GKQ7339" at bounding box center [251, 408] width 149 height 21
click at [390, 432] on input "text" at bounding box center [649, 439] width 606 height 15
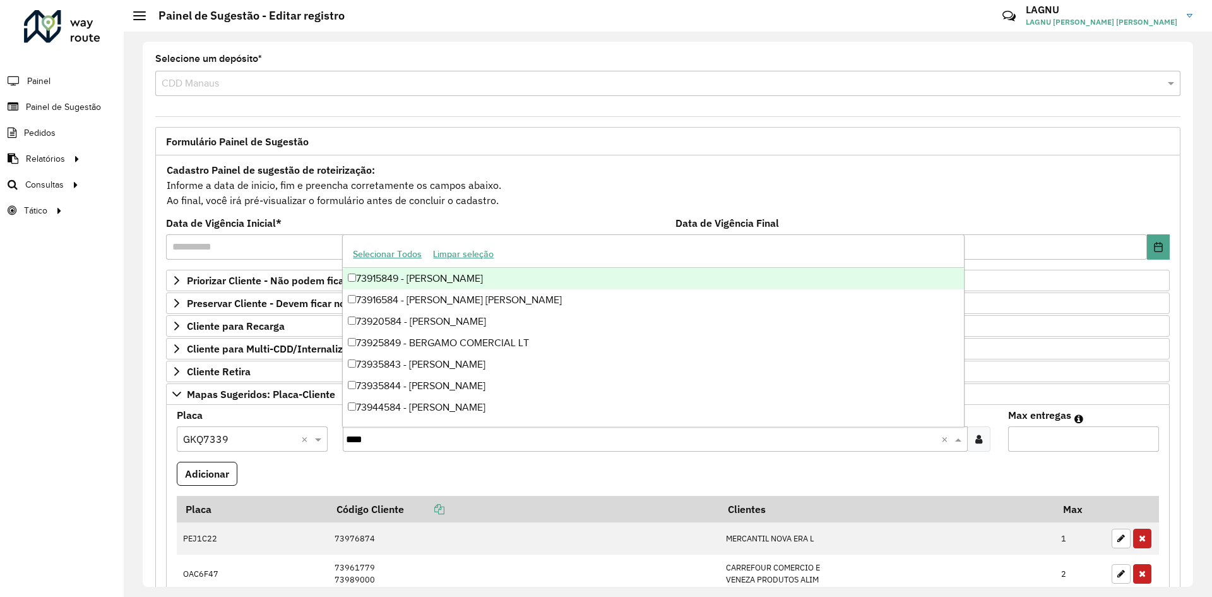
type input "*****"
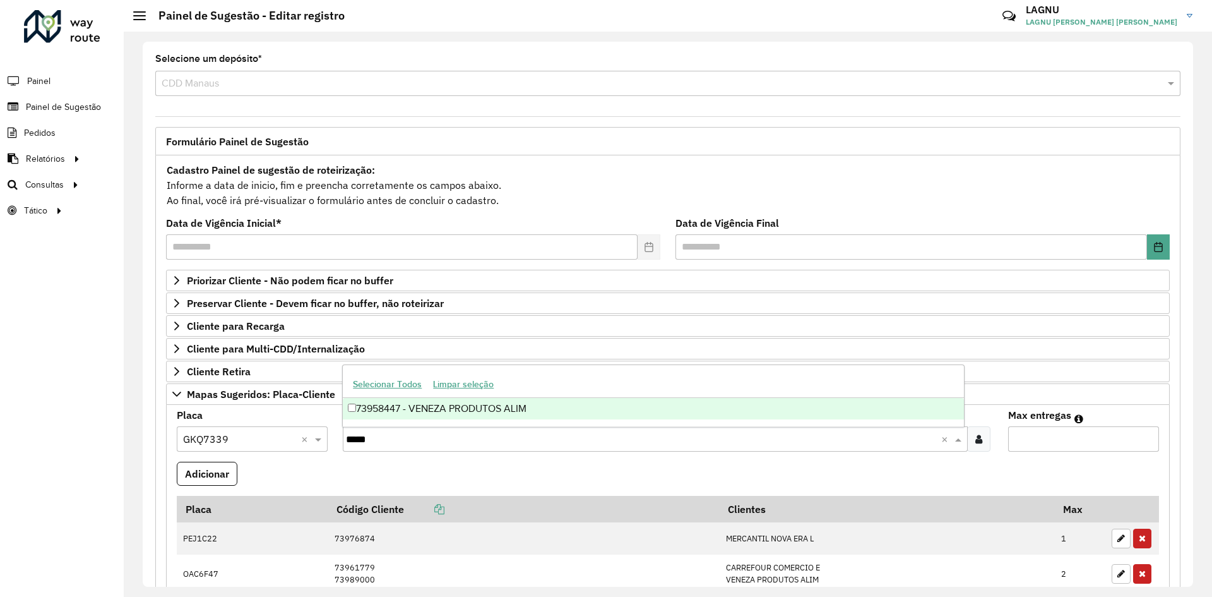
click at [412, 410] on div "73958447 - VENEZA PRODUTOS ALIM" at bounding box center [653, 408] width 621 height 21
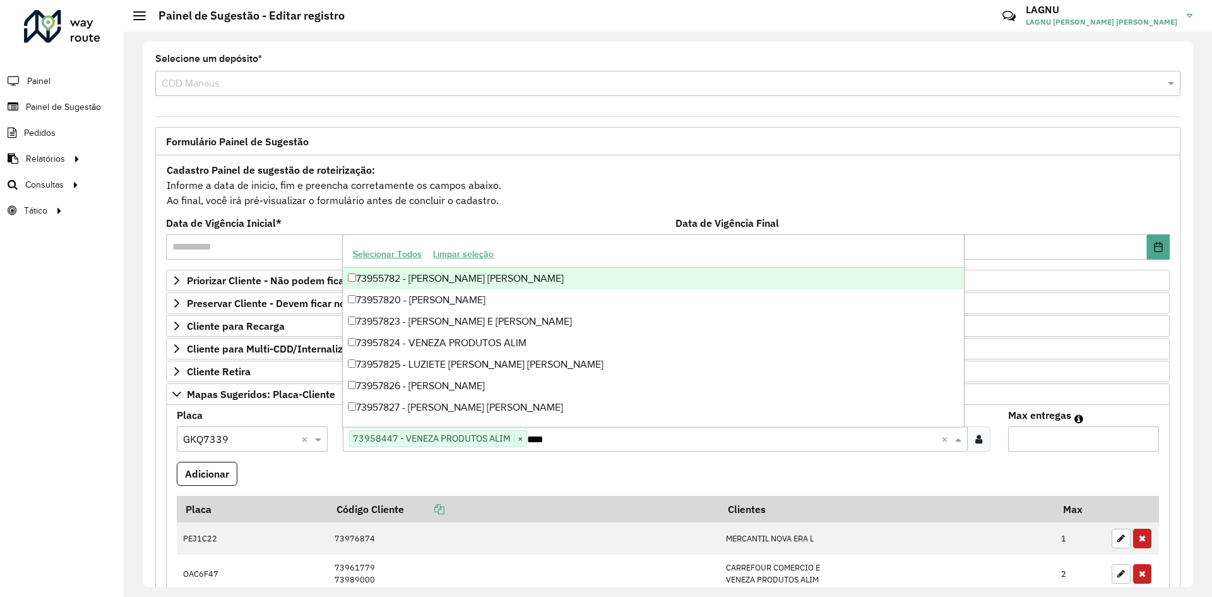
type input "*****"
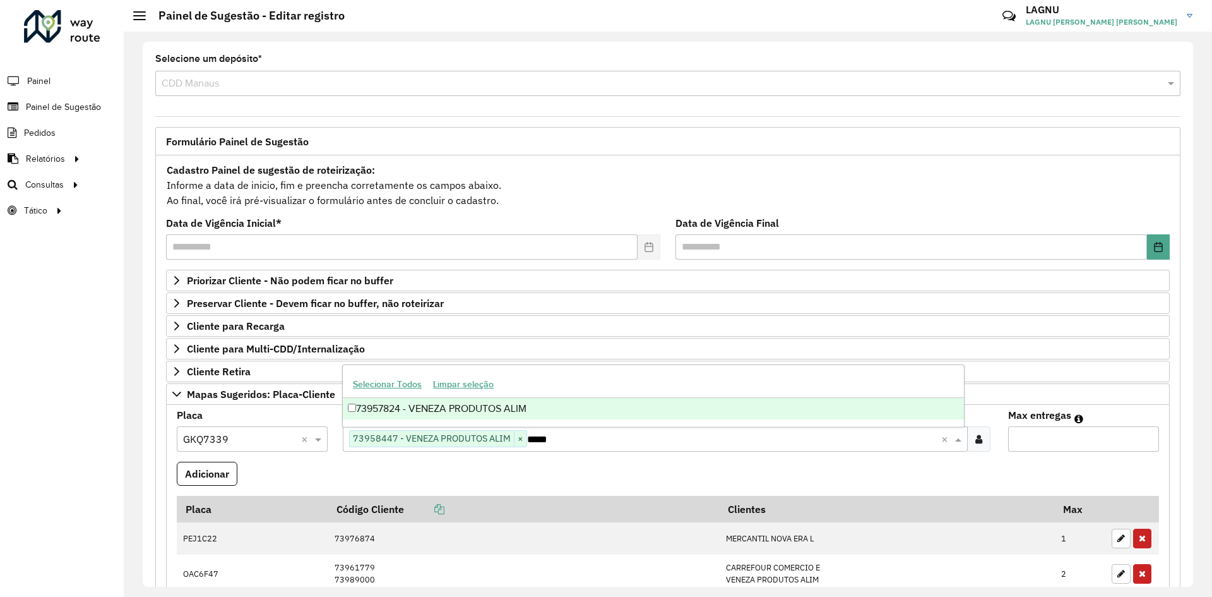
click at [517, 410] on div "73957824 - VENEZA PRODUTOS ALIM" at bounding box center [653, 408] width 621 height 21
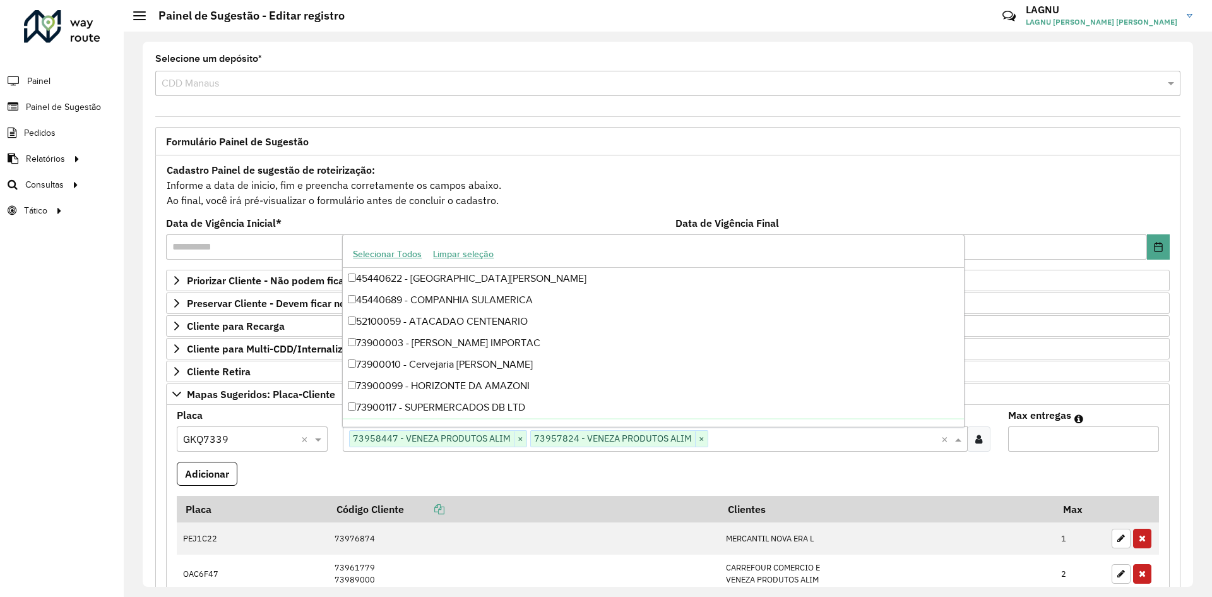
click at [1036, 438] on input "Max entregas" at bounding box center [1083, 438] width 151 height 25
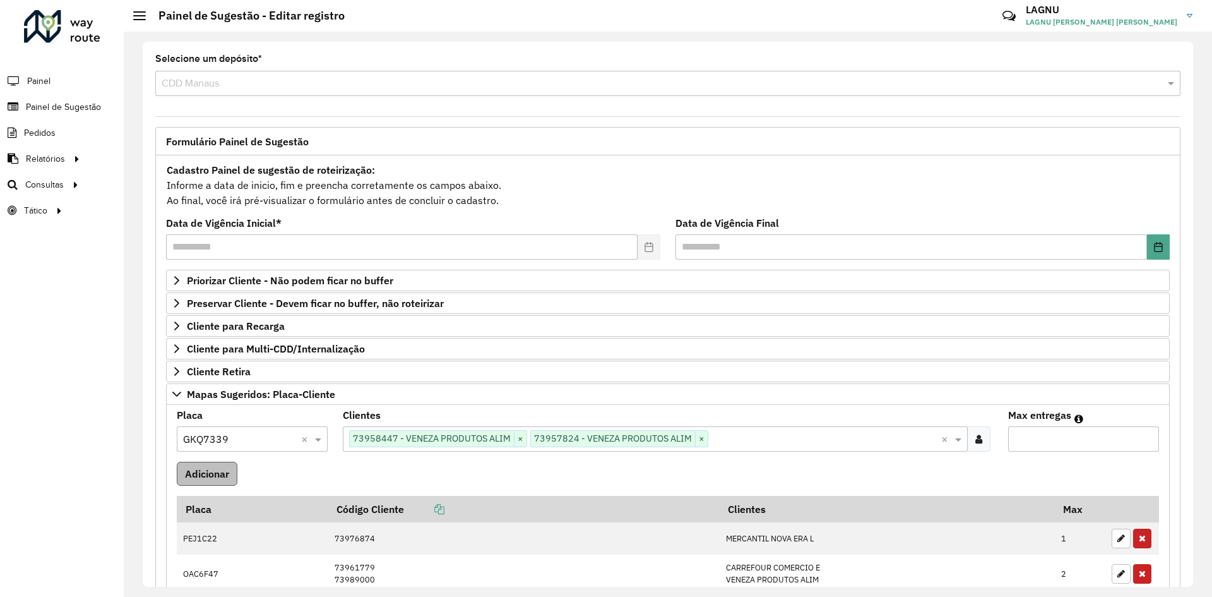
type input "*"
click at [198, 477] on button "Adicionar" at bounding box center [207, 474] width 61 height 24
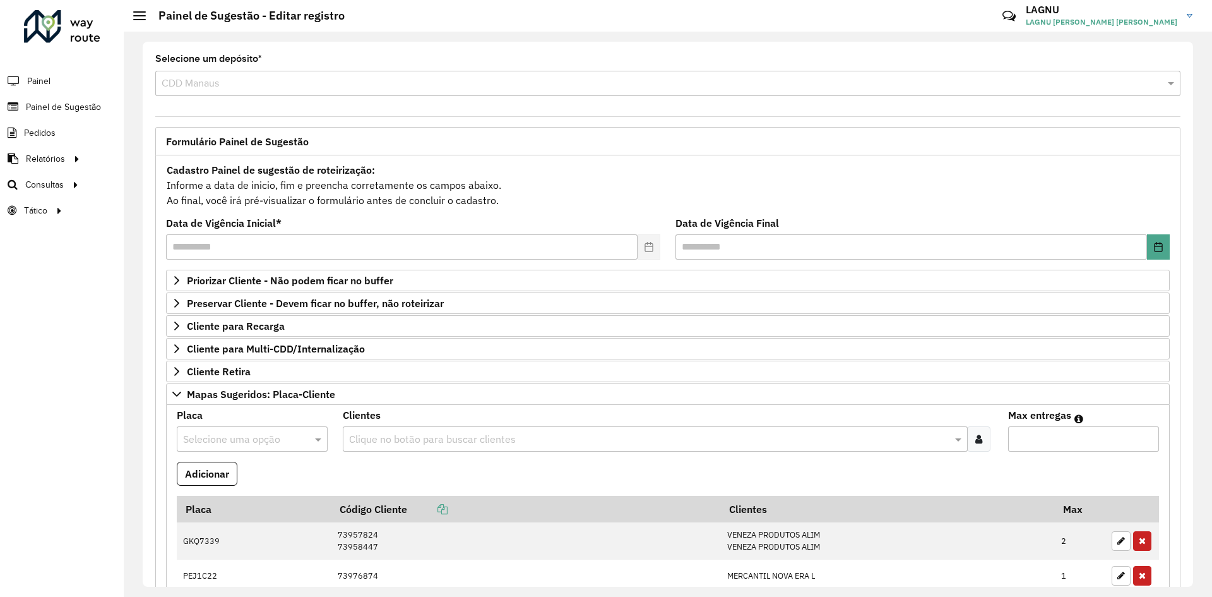
click at [208, 434] on input "text" at bounding box center [239, 439] width 113 height 15
type input "***"
click at [226, 410] on div "PEG1C22" at bounding box center [251, 408] width 149 height 21
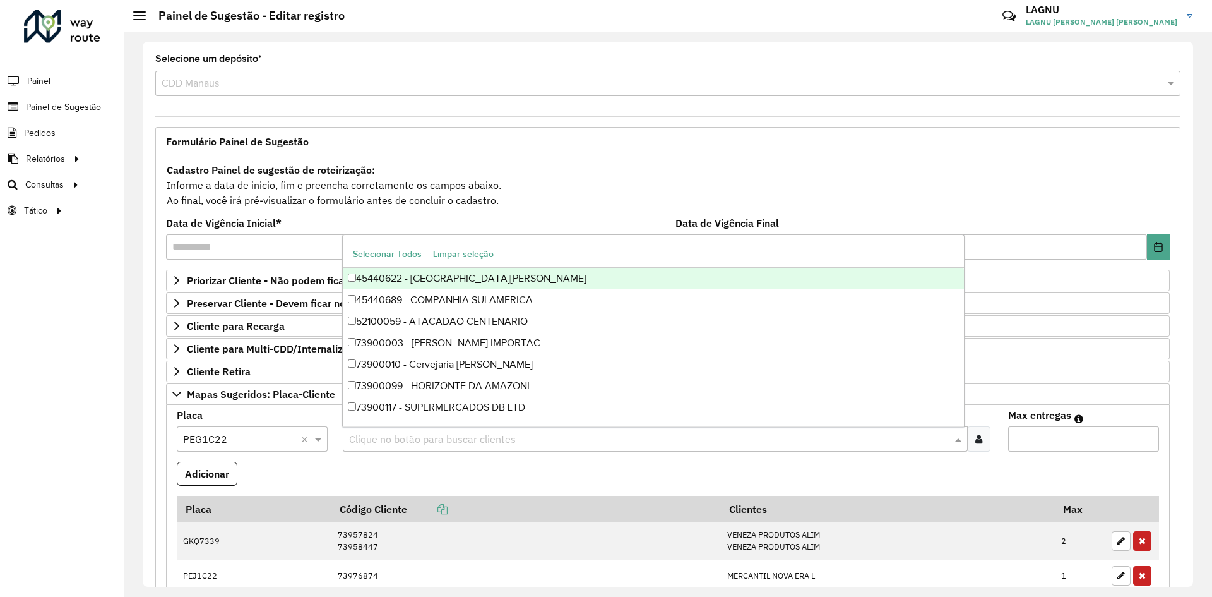
click at [478, 446] on input "text" at bounding box center [649, 439] width 606 height 15
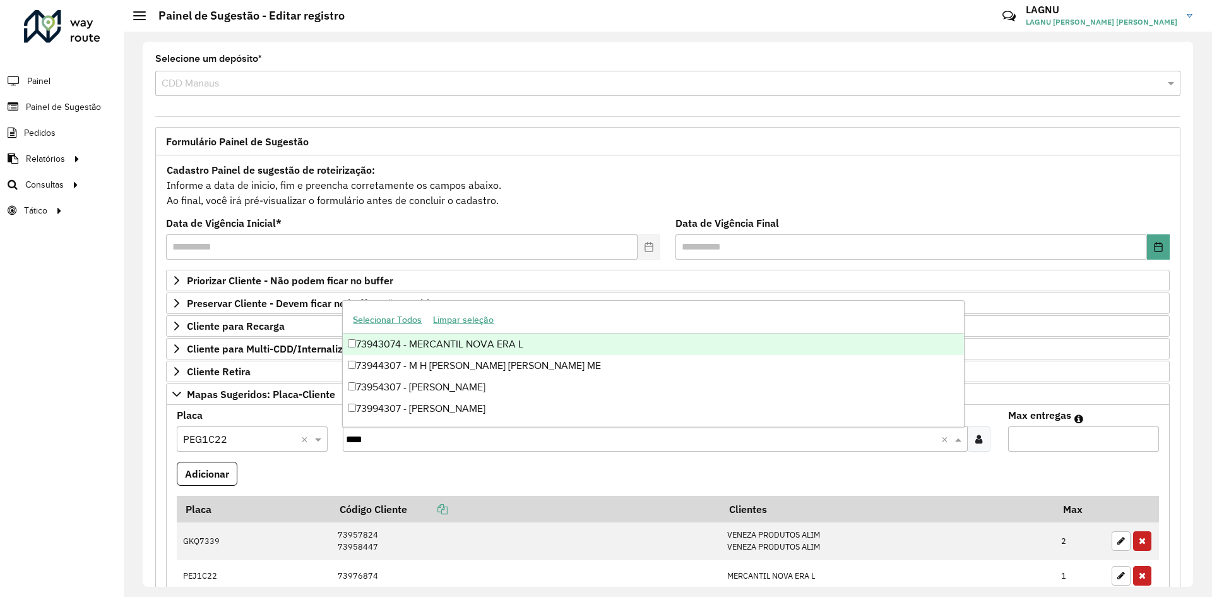
type input "*****"
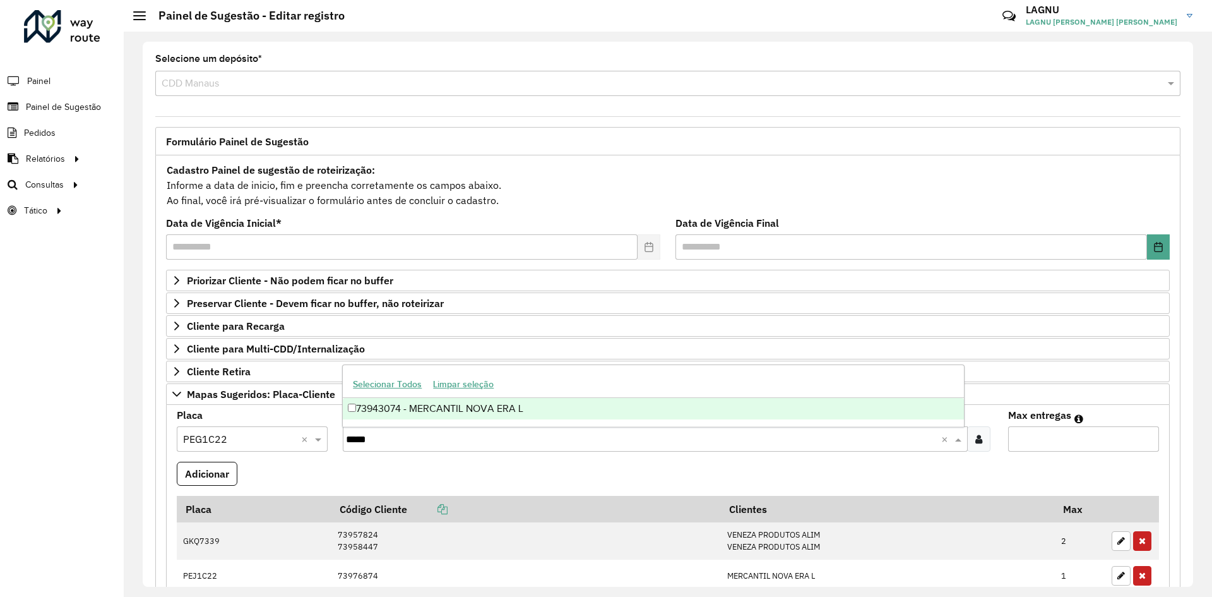
click at [474, 405] on div "73943074 - MERCANTIL NOVA ERA L" at bounding box center [653, 408] width 621 height 21
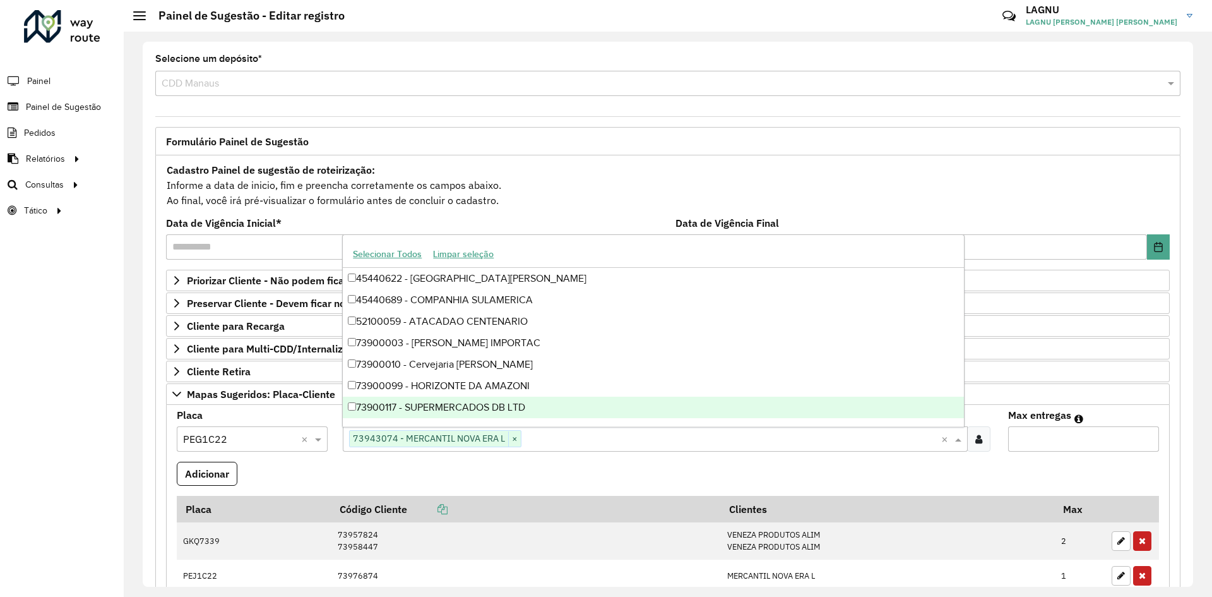
click at [1058, 442] on input "Max entregas" at bounding box center [1083, 438] width 151 height 25
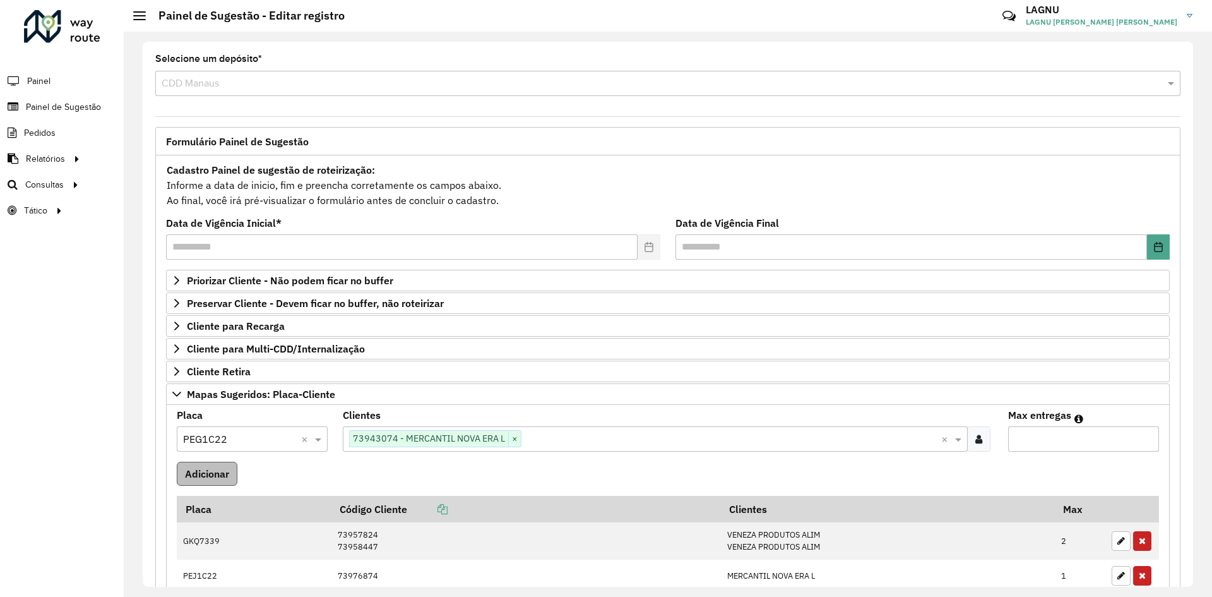
type input "*"
click at [218, 473] on button "Adicionar" at bounding box center [207, 474] width 61 height 24
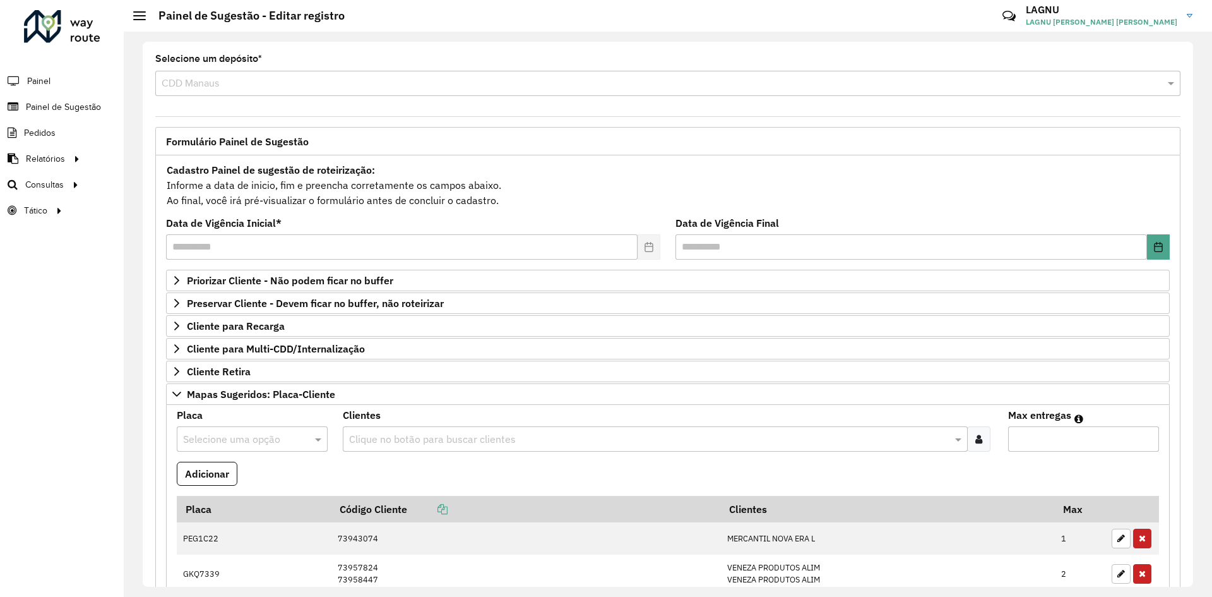
click at [229, 437] on input "text" at bounding box center [239, 439] width 113 height 15
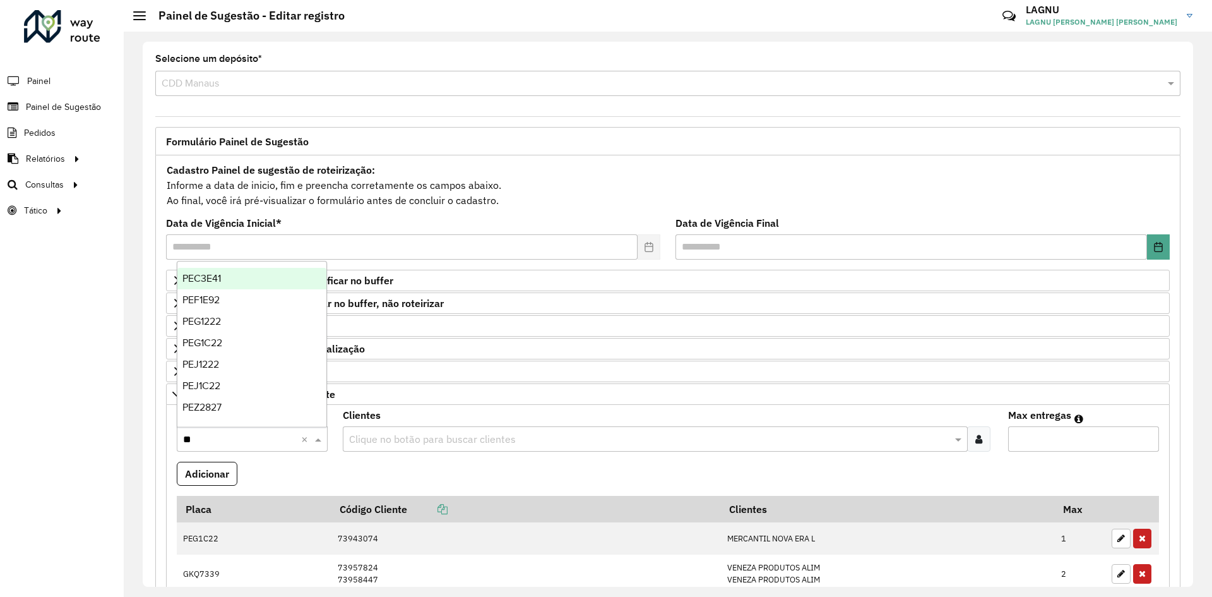
type input "***"
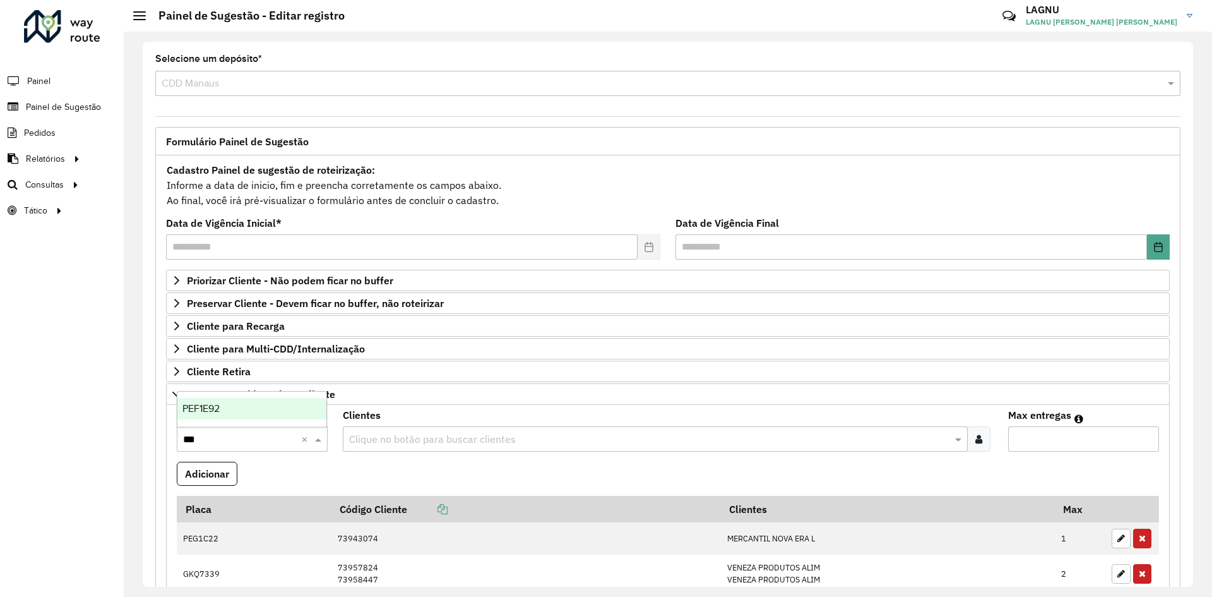
click at [236, 413] on div "PEF1E92" at bounding box center [251, 408] width 149 height 21
click at [398, 438] on input "text" at bounding box center [649, 439] width 606 height 15
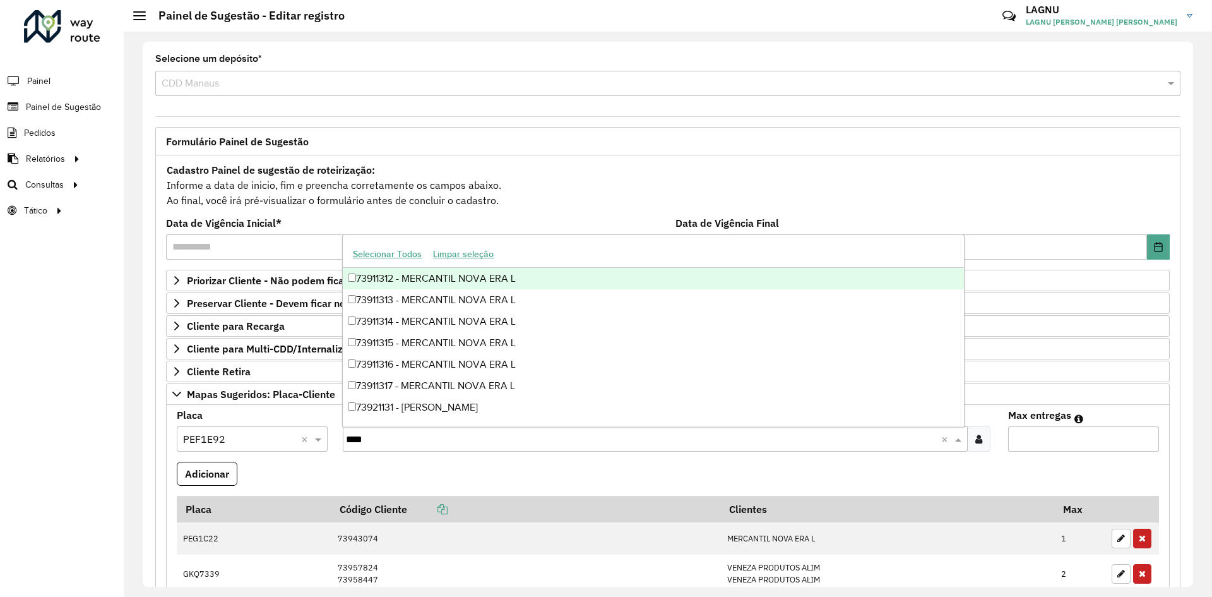
type input "*****"
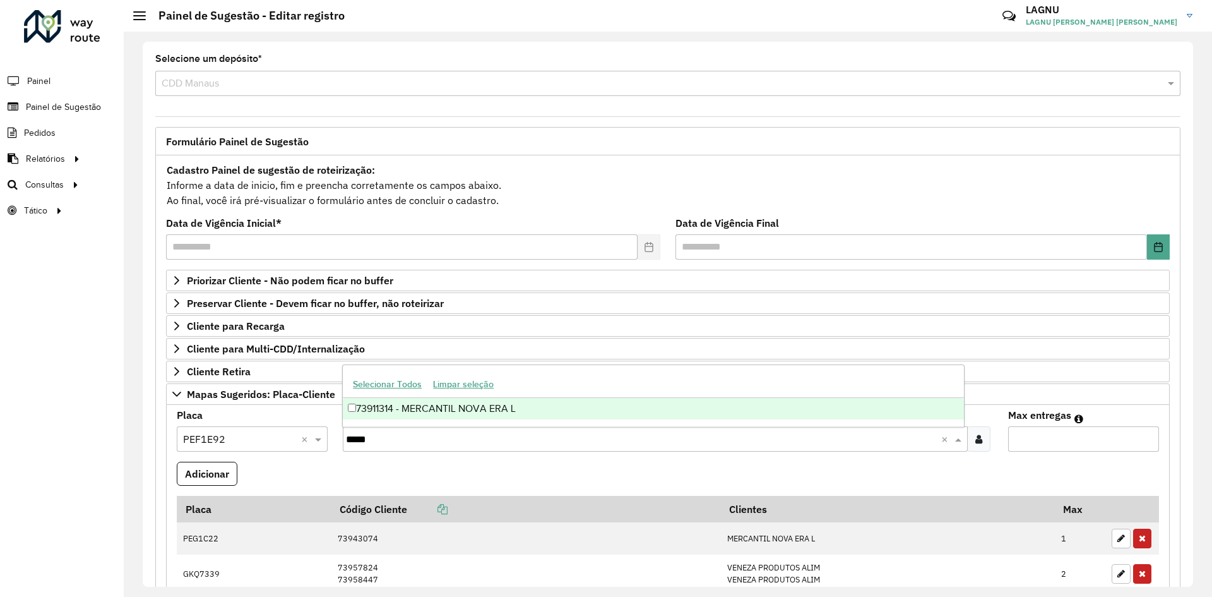
click at [456, 417] on div "73911314 - MERCANTIL NOVA ERA L" at bounding box center [653, 408] width 621 height 21
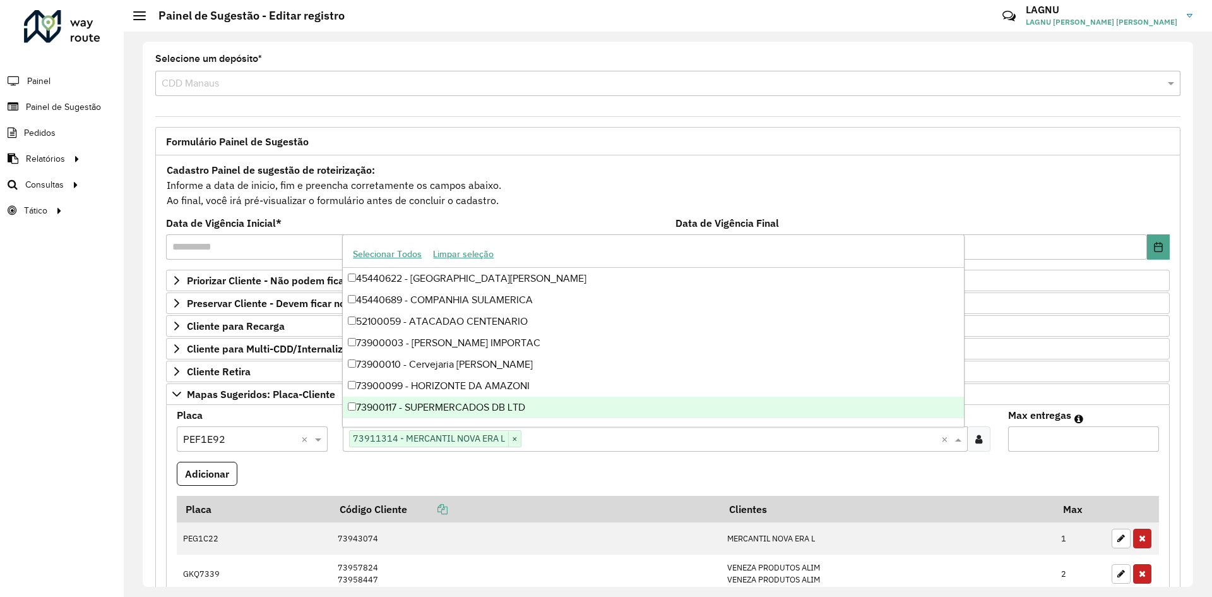
click at [1047, 448] on input "Max entregas" at bounding box center [1083, 438] width 151 height 25
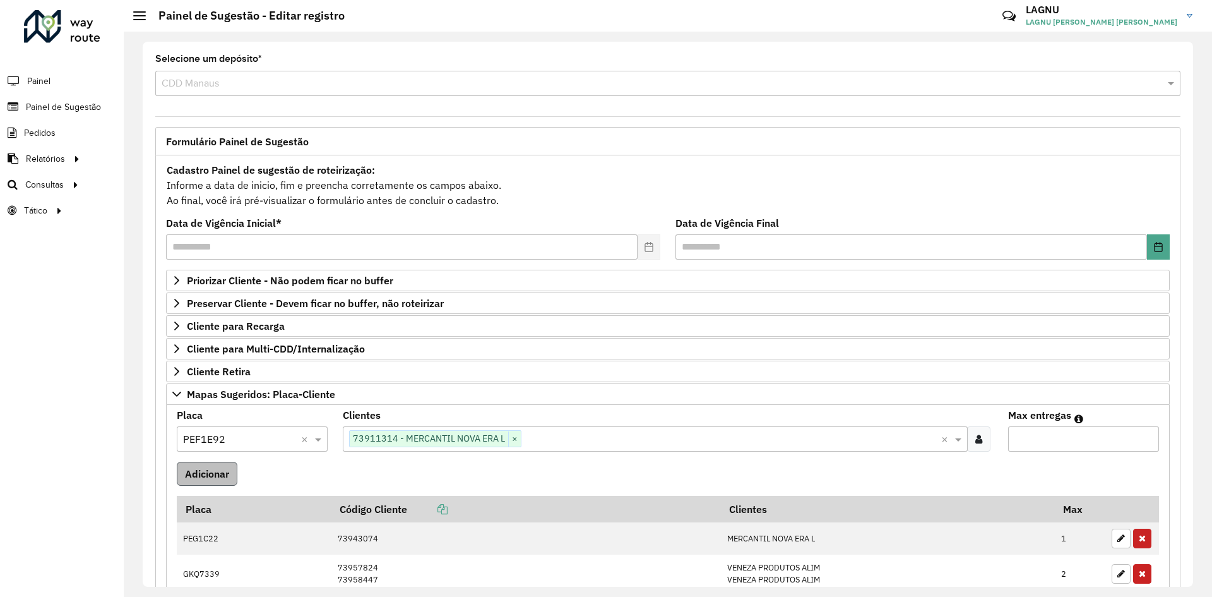
type input "*"
click at [191, 474] on button "Adicionar" at bounding box center [207, 474] width 61 height 24
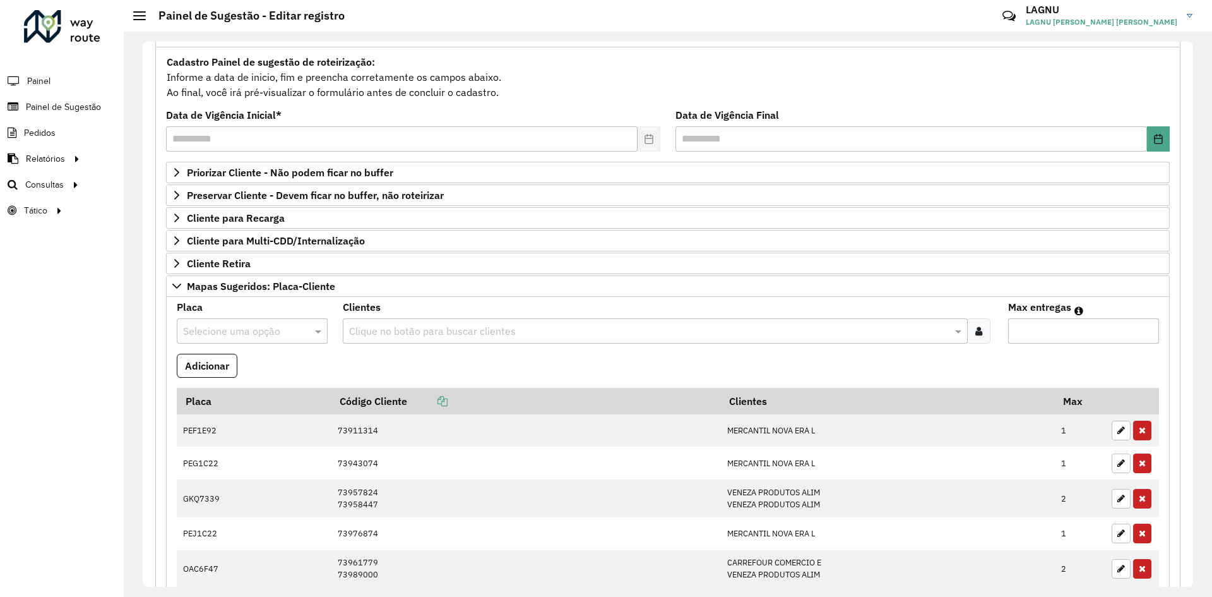
scroll to position [253, 0]
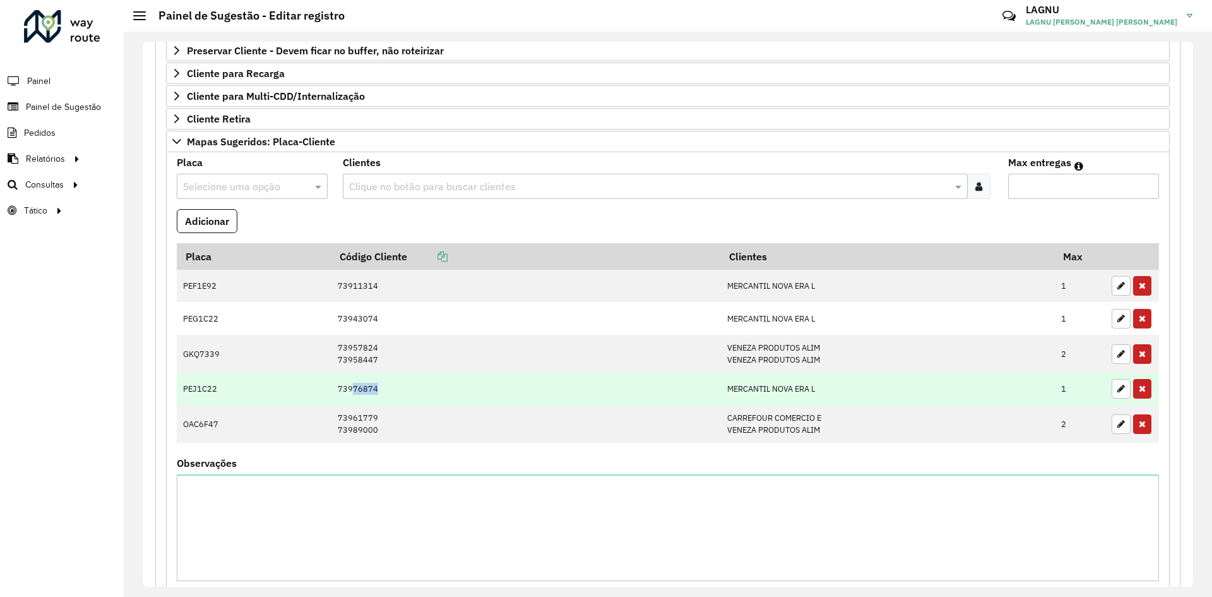
drag, startPoint x: 348, startPoint y: 388, endPoint x: 379, endPoint y: 390, distance: 31.0
click at [379, 390] on td "73976874" at bounding box center [526, 389] width 390 height 33
click at [1118, 386] on icon "button" at bounding box center [1122, 388] width 8 height 9
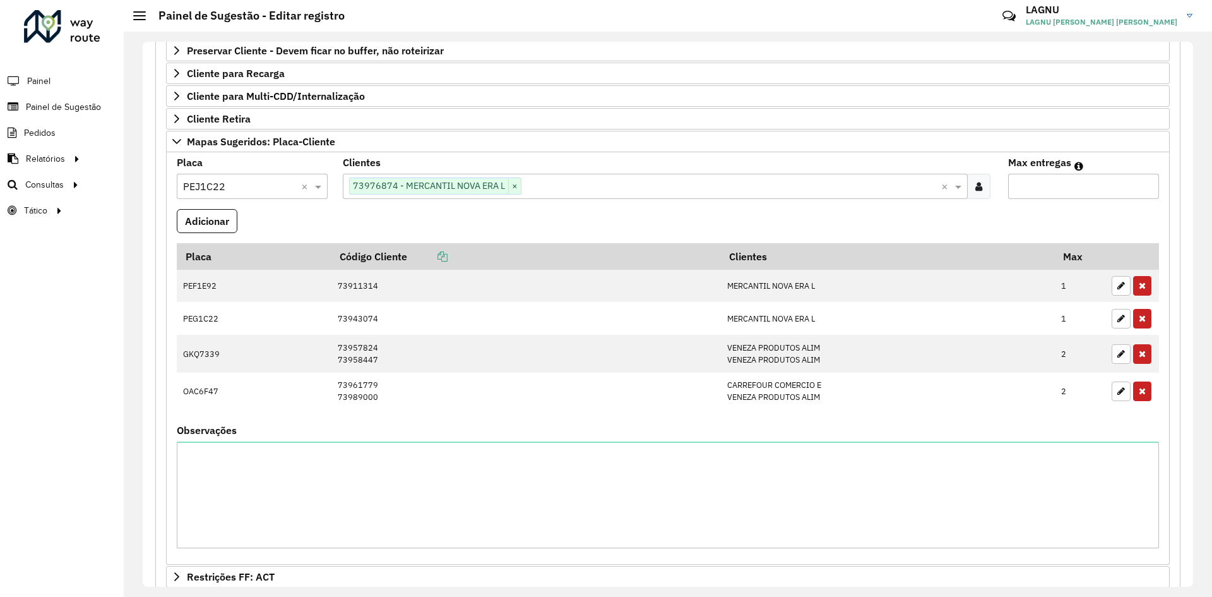
click at [1058, 181] on input "*" at bounding box center [1083, 186] width 151 height 25
click at [1057, 181] on input "*" at bounding box center [1083, 186] width 151 height 25
type input "*"
click at [232, 230] on button "Adicionar" at bounding box center [207, 221] width 61 height 24
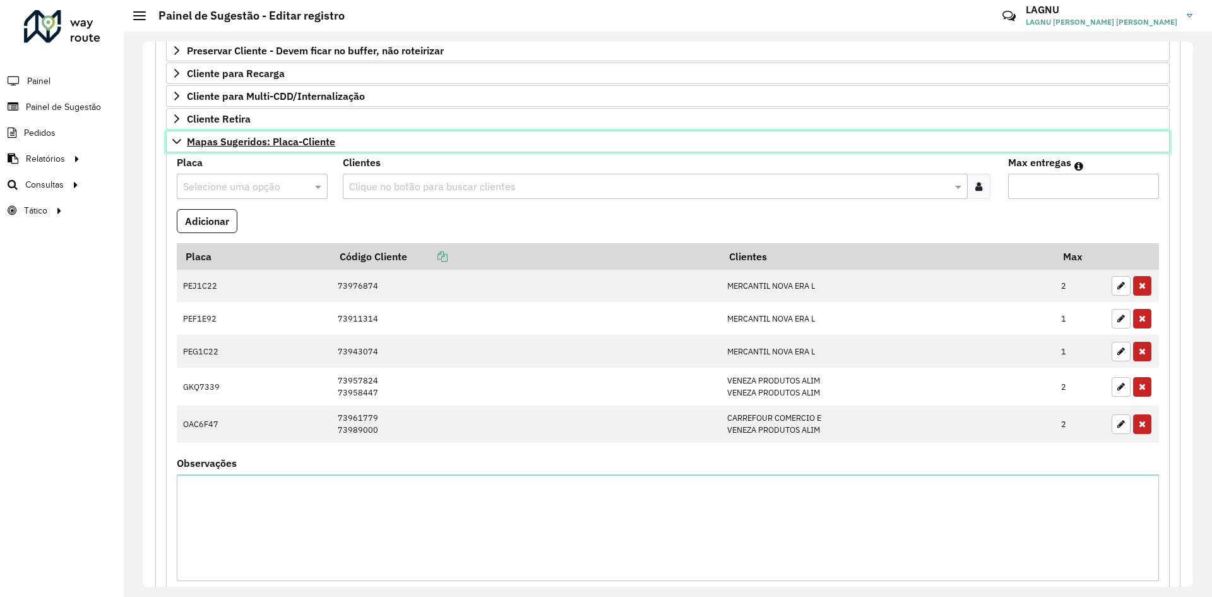
click at [216, 144] on span "Mapas Sugeridos: Placa-Cliente" at bounding box center [261, 141] width 148 height 10
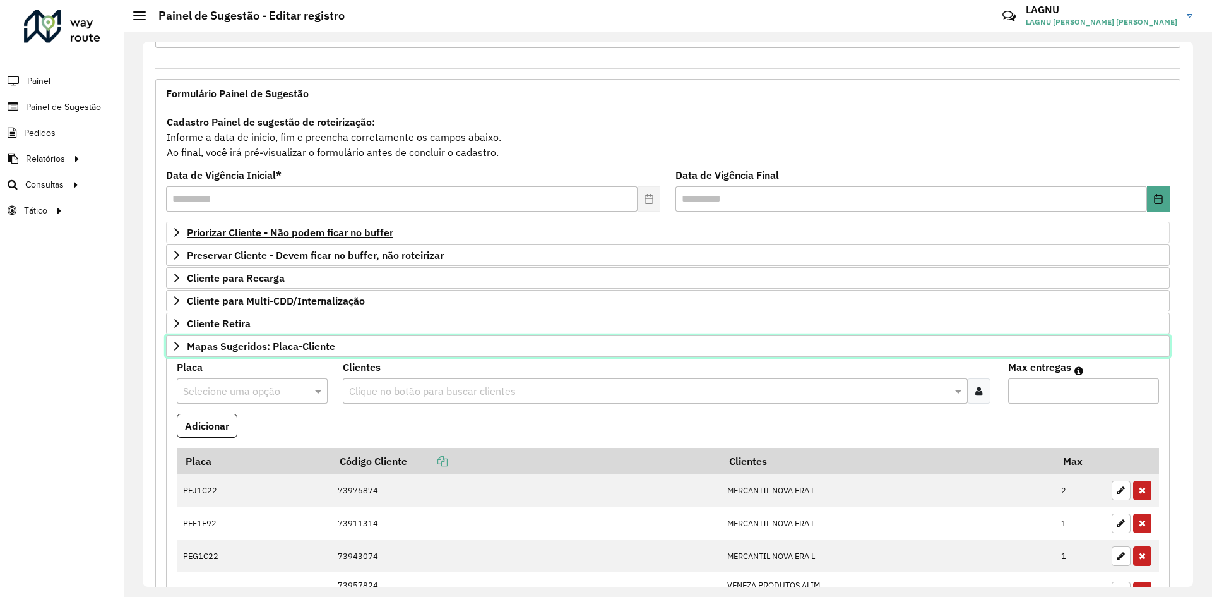
scroll to position [33, 0]
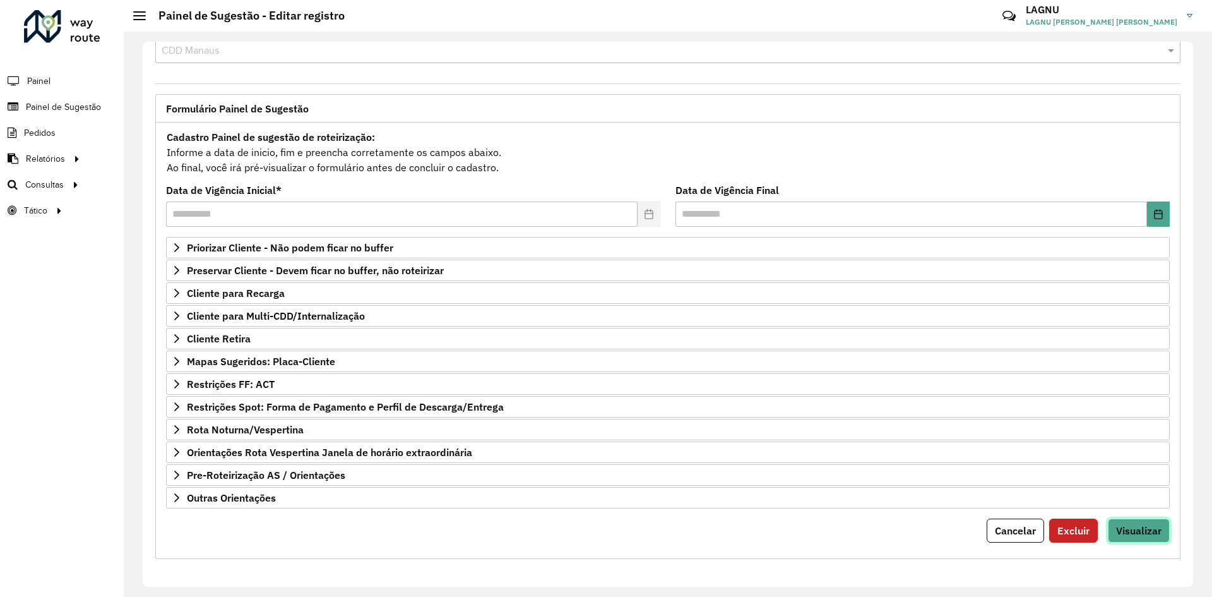
click at [1127, 537] on button "Visualizar" at bounding box center [1139, 530] width 62 height 24
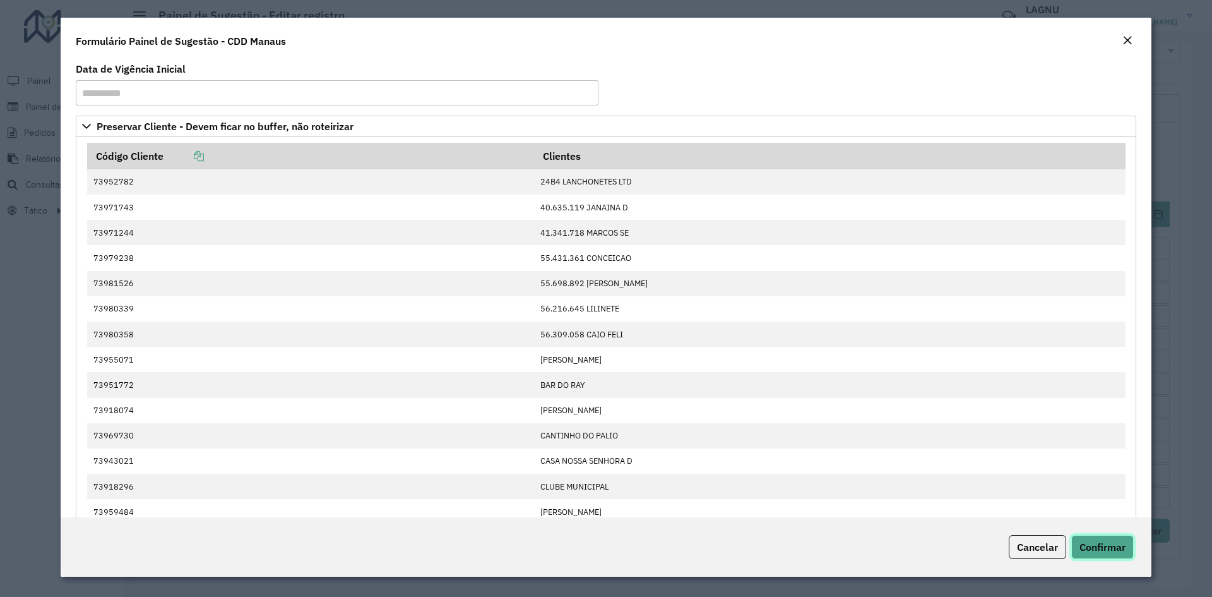
click at [1112, 537] on button "Confirmar" at bounding box center [1103, 547] width 63 height 24
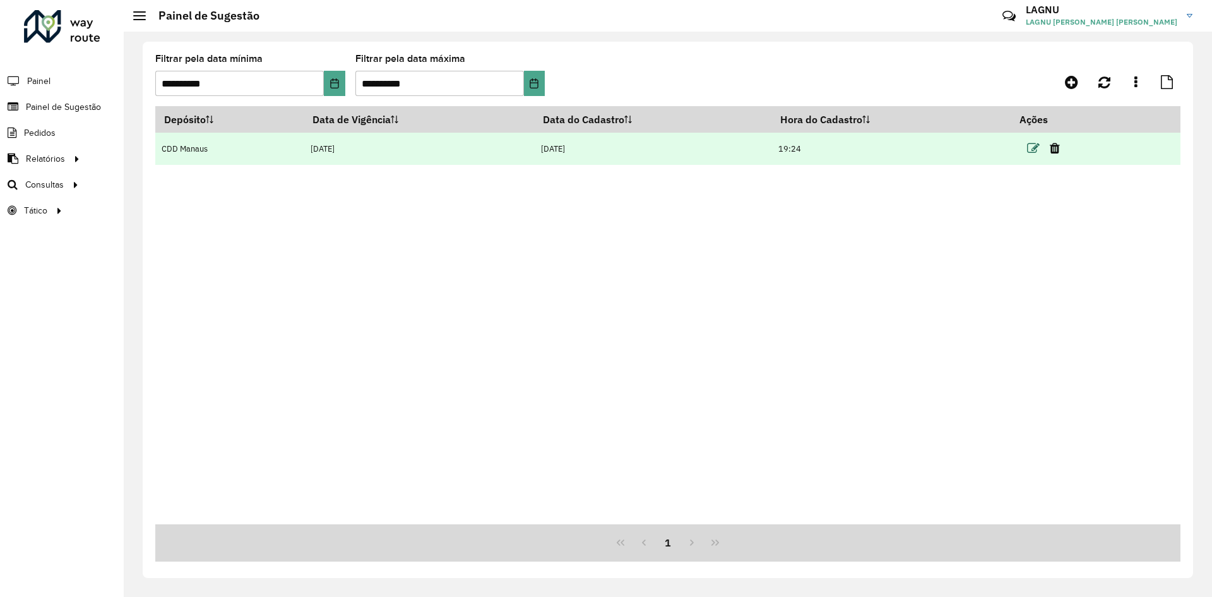
click at [1031, 152] on icon at bounding box center [1033, 148] width 13 height 13
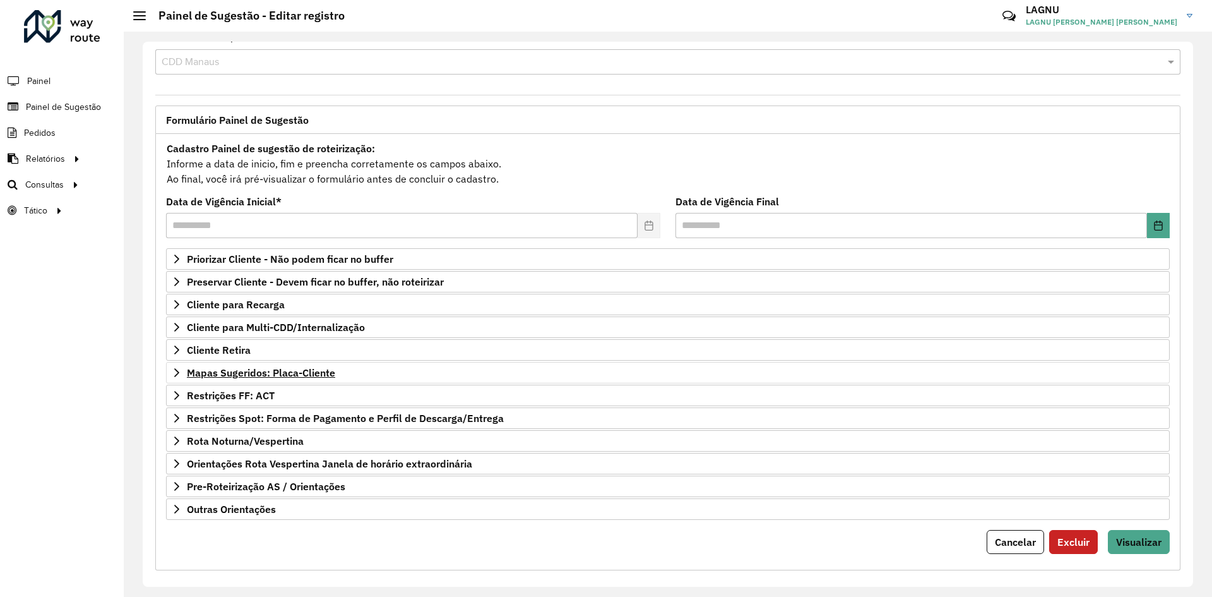
scroll to position [33, 0]
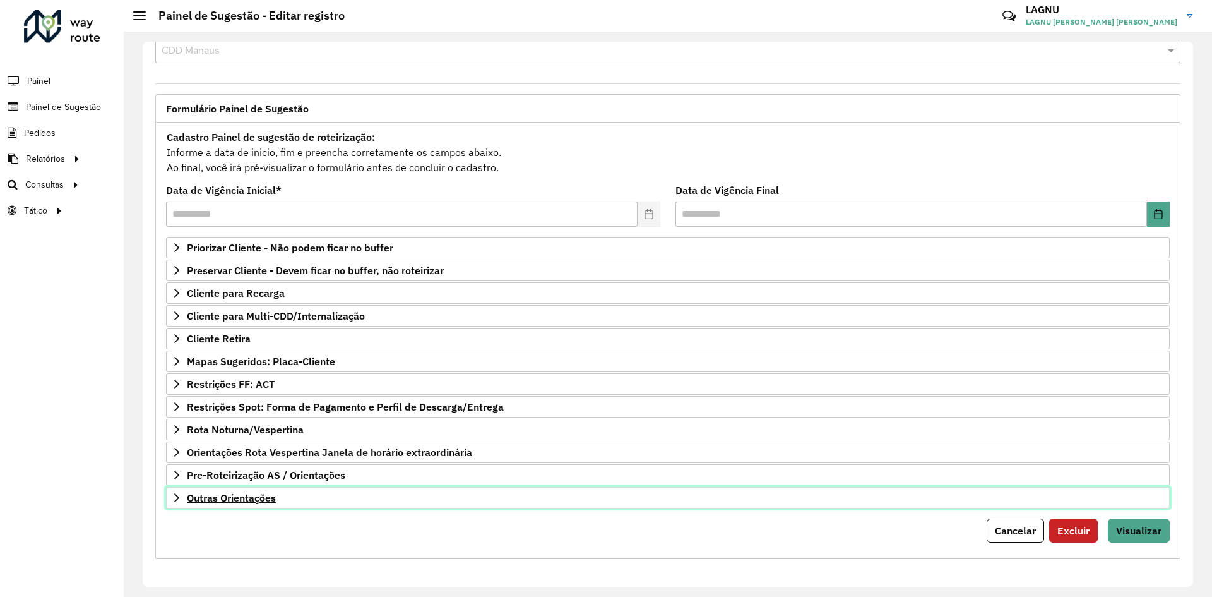
click at [273, 500] on span "Outras Orientações" at bounding box center [231, 498] width 89 height 10
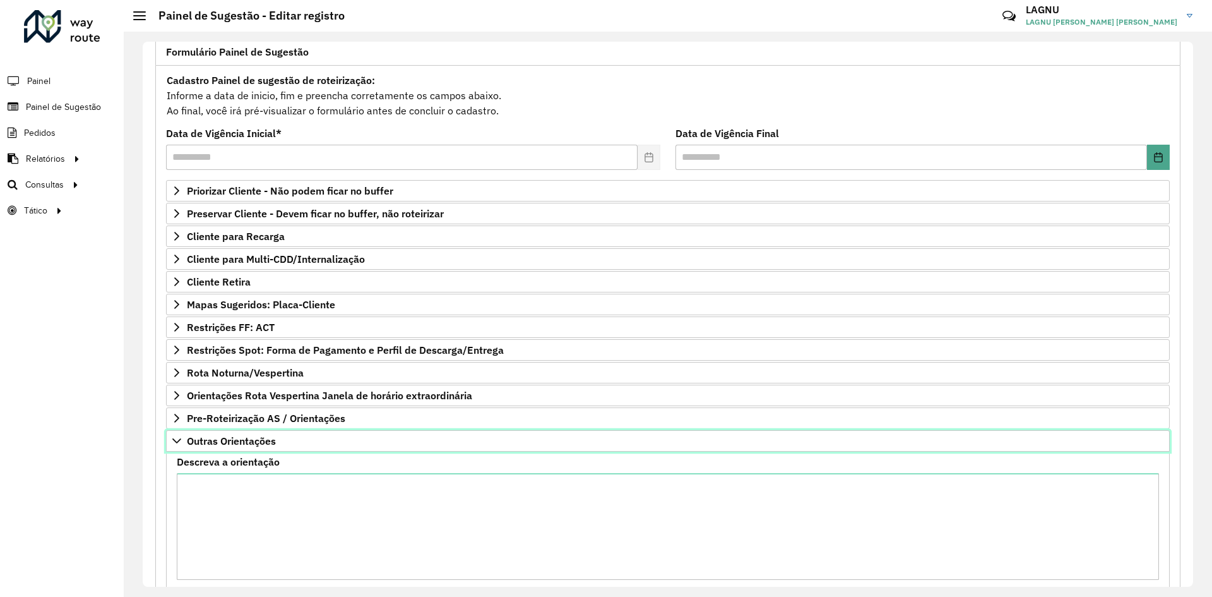
scroll to position [177, 0]
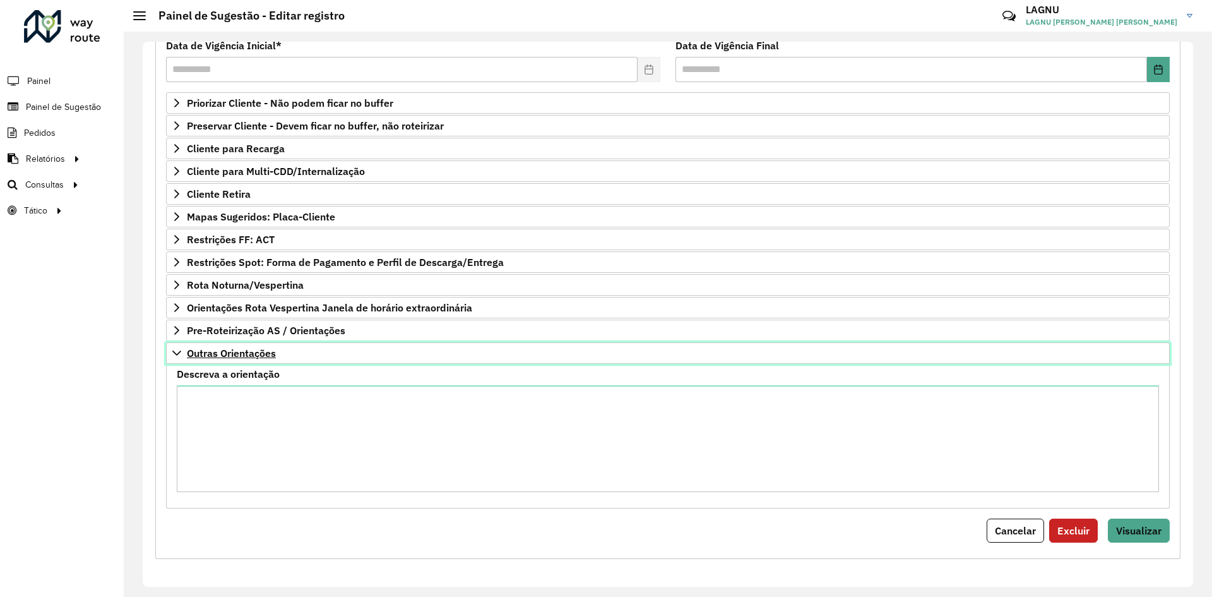
click at [244, 358] on span "Outras Orientações" at bounding box center [231, 353] width 89 height 10
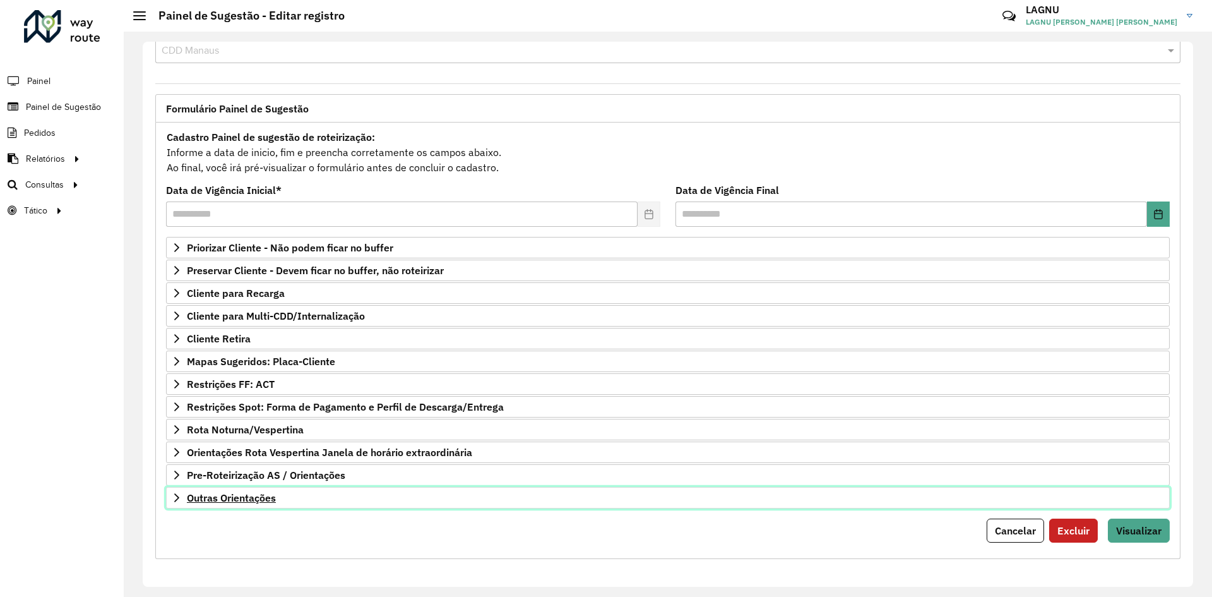
scroll to position [33, 0]
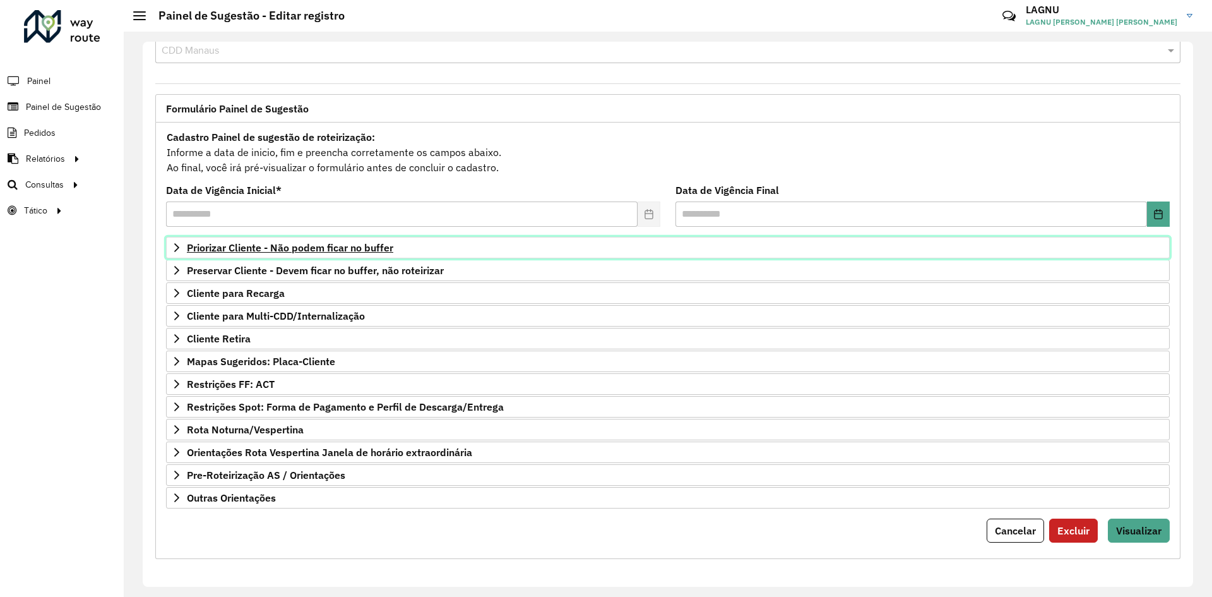
click at [233, 251] on span "Priorizar Cliente - Não podem ficar no buffer" at bounding box center [290, 247] width 206 height 10
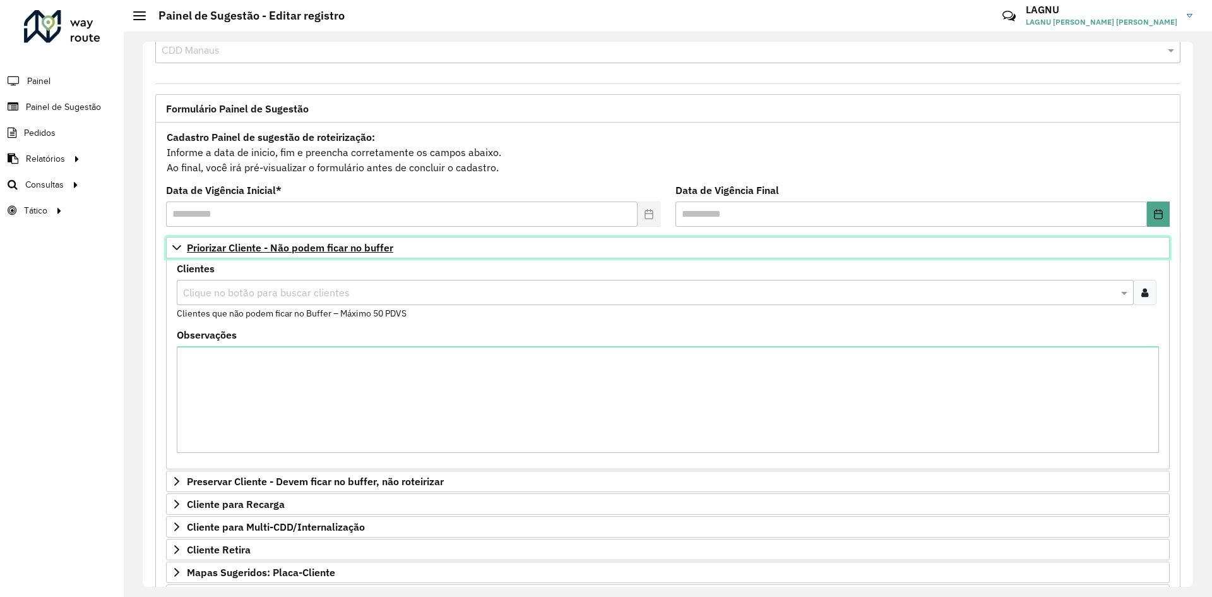
click at [233, 251] on span "Priorizar Cliente - Não podem ficar no buffer" at bounding box center [290, 247] width 206 height 10
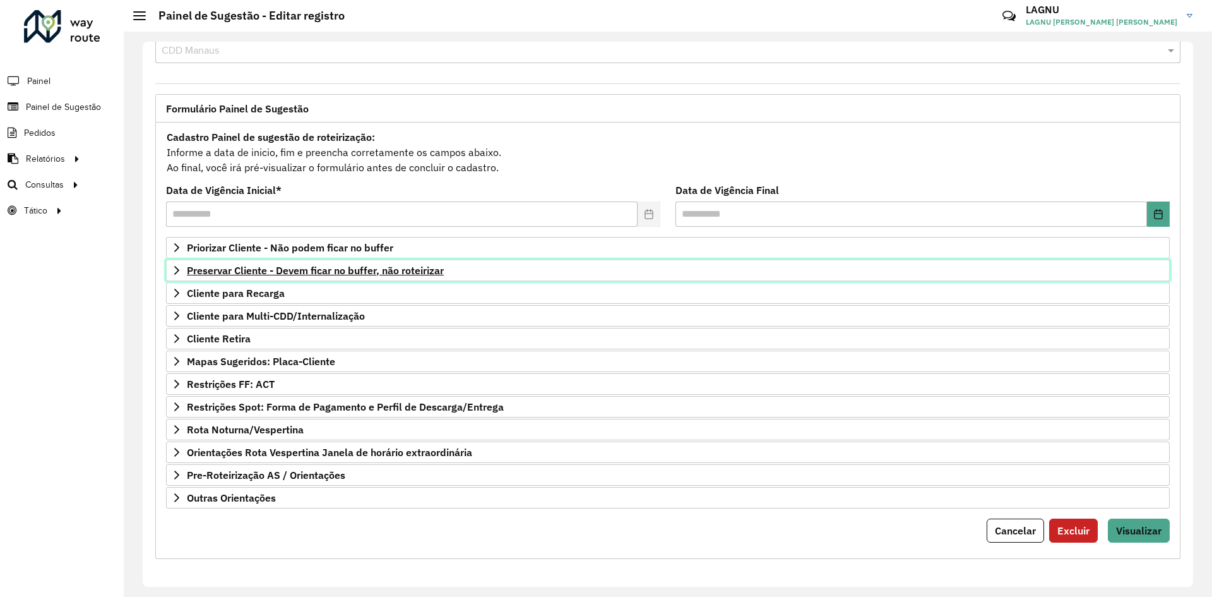
click at [235, 266] on span "Preservar Cliente - Devem ficar no buffer, não roteirizar" at bounding box center [315, 270] width 257 height 10
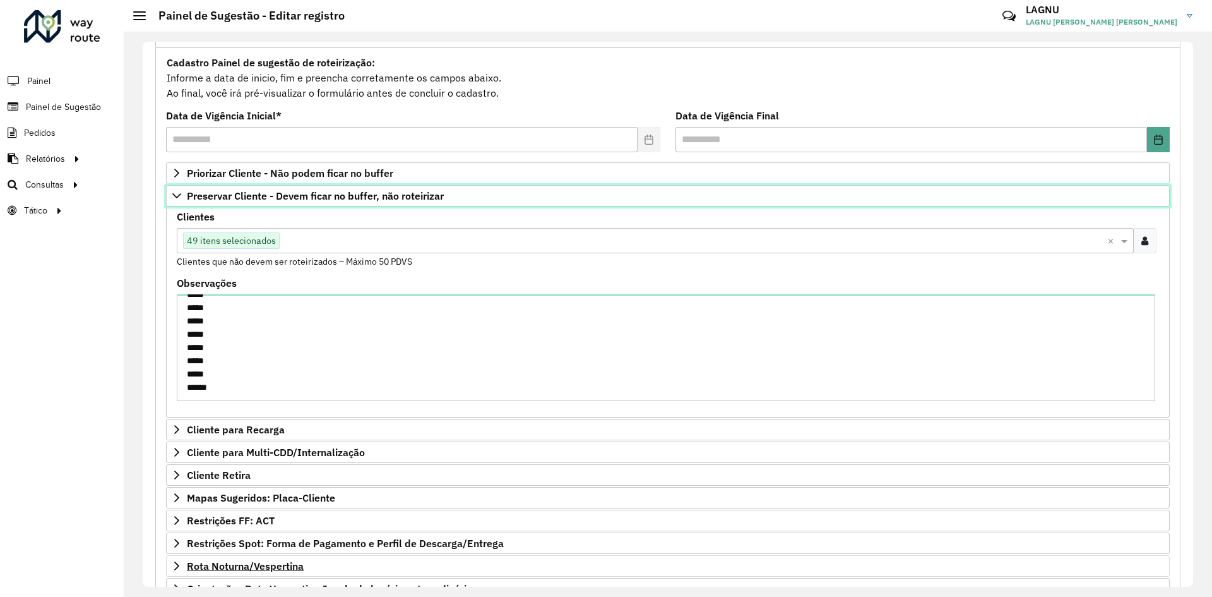
scroll to position [244, 0]
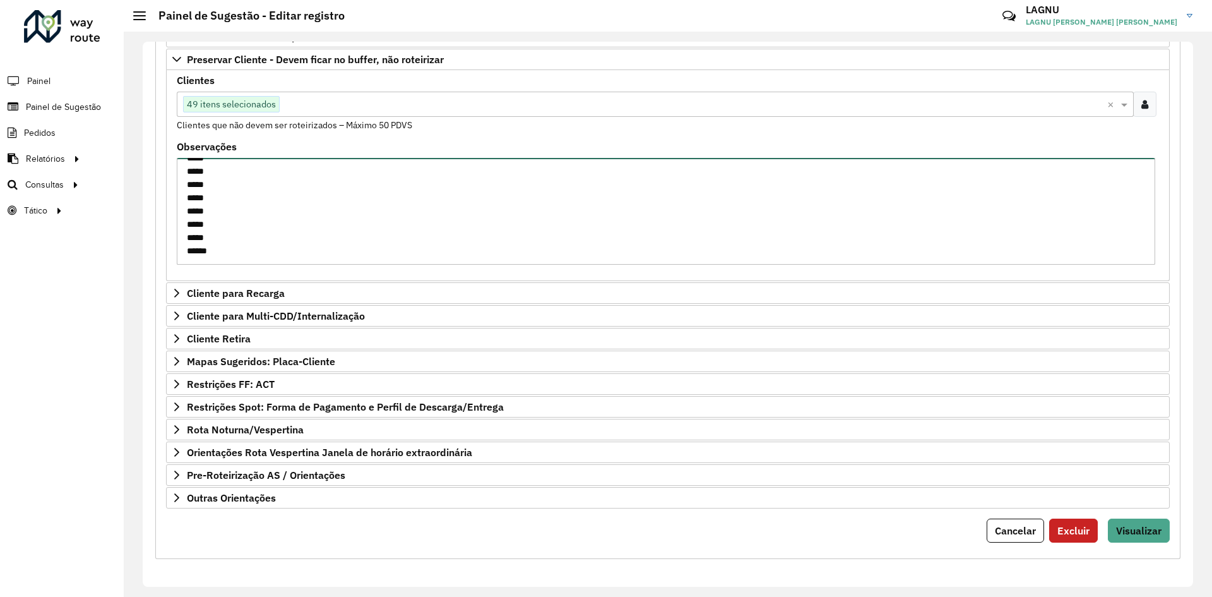
click at [201, 255] on textarea "***** ***** ***** ***** ***** ***** ***** ***** ***** ***** ***** ***** ***** *…" at bounding box center [666, 211] width 979 height 107
paste textarea "***** *****"
click at [191, 260] on textarea "***** ***** ***** ***** ***** ***** ***** ***** ***** ***** ***** ***** ***** *…" at bounding box center [666, 211] width 979 height 107
click at [224, 247] on textarea "***** ***** ***** ***** ***** ***** ***** ***** ***** ***** ***** ***** ***** *…" at bounding box center [666, 211] width 979 height 107
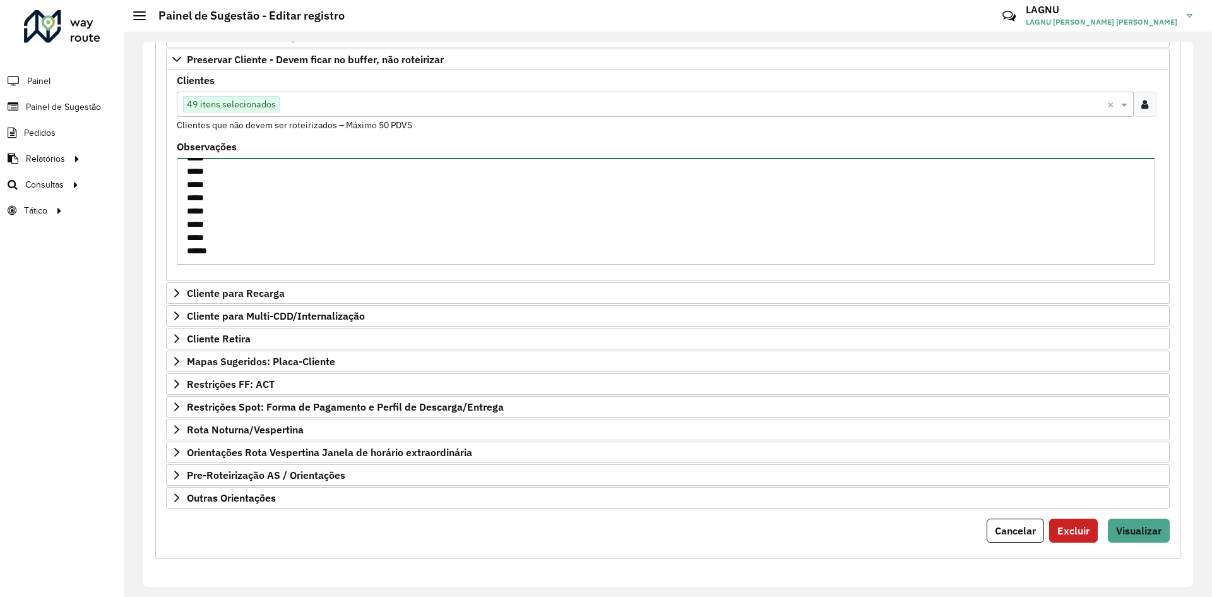
scroll to position [469, 0]
paste textarea "*****"
type textarea "**********"
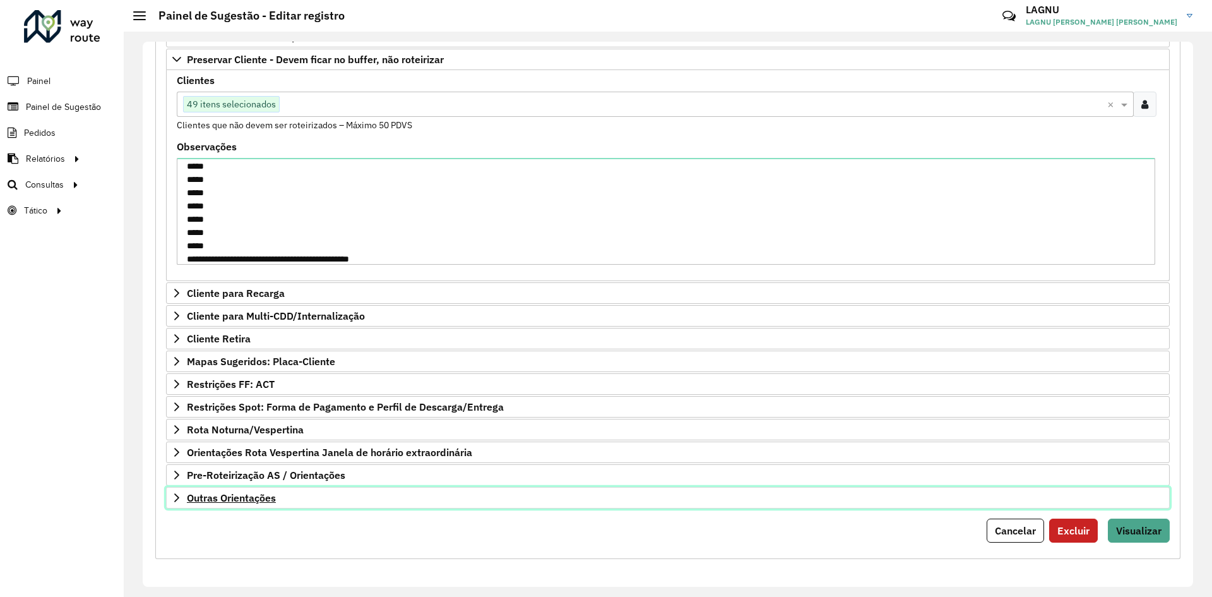
click at [273, 505] on link "Outras Orientações" at bounding box center [668, 497] width 1004 height 21
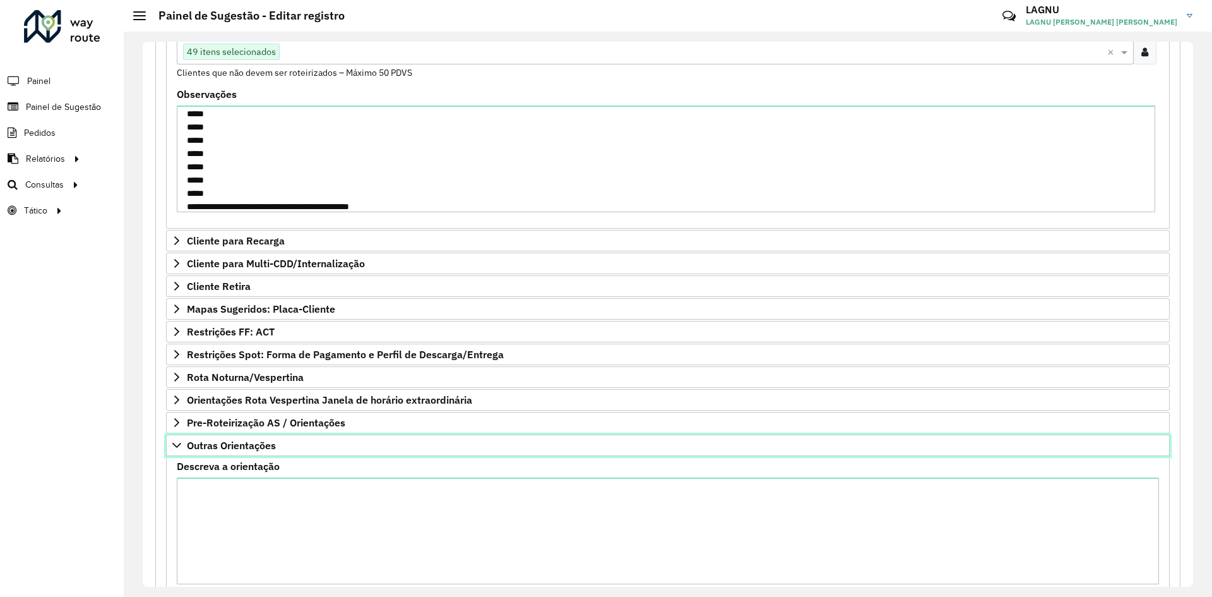
scroll to position [370, 0]
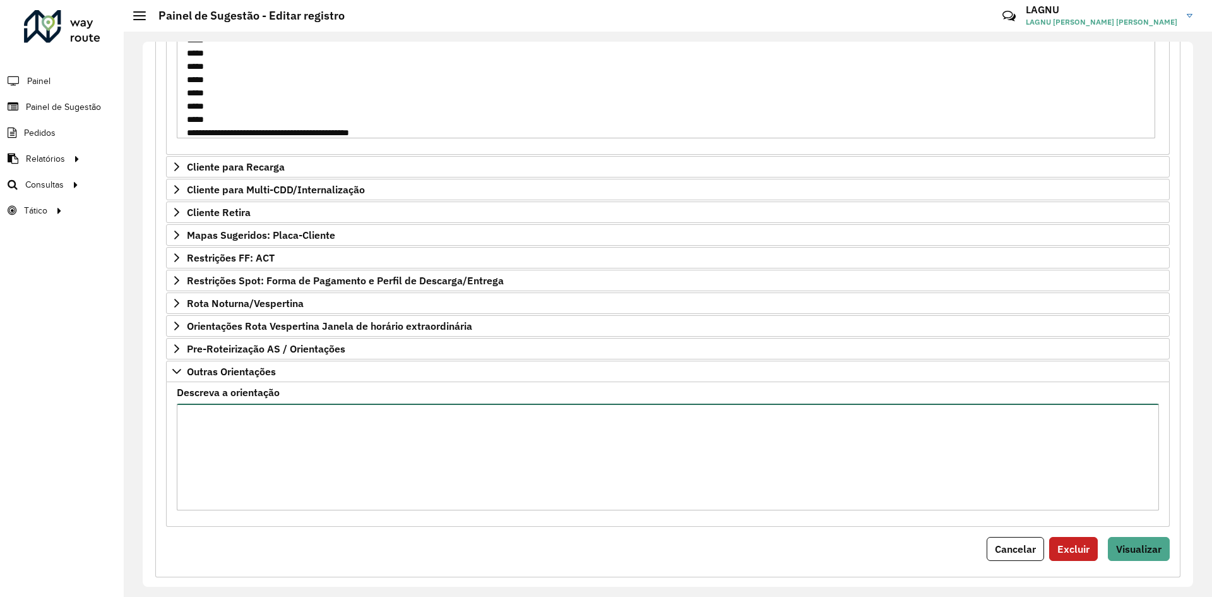
click at [322, 440] on textarea "Descreva a orientação" at bounding box center [668, 456] width 983 height 107
click at [290, 446] on textarea "Descreva a orientação" at bounding box center [668, 456] width 983 height 107
paste textarea "***** ***** ***** ***** ***** ***** ***** ***** ***** ***** ***** *****"
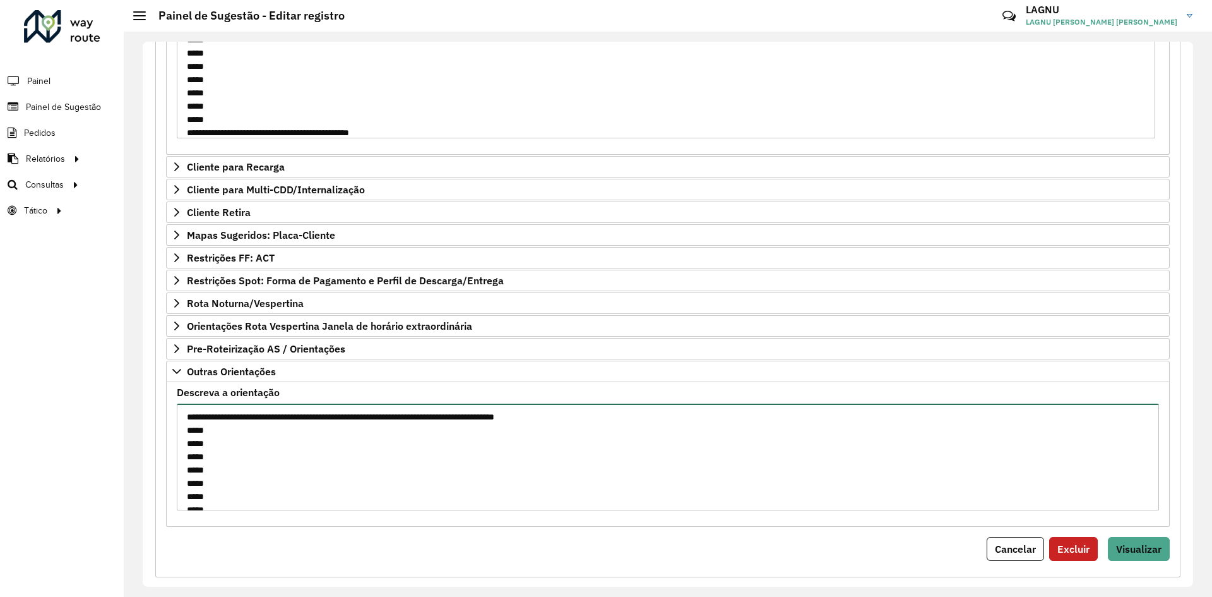
scroll to position [85, 0]
type textarea "**********"
click at [1142, 551] on span "Visualizar" at bounding box center [1138, 548] width 45 height 13
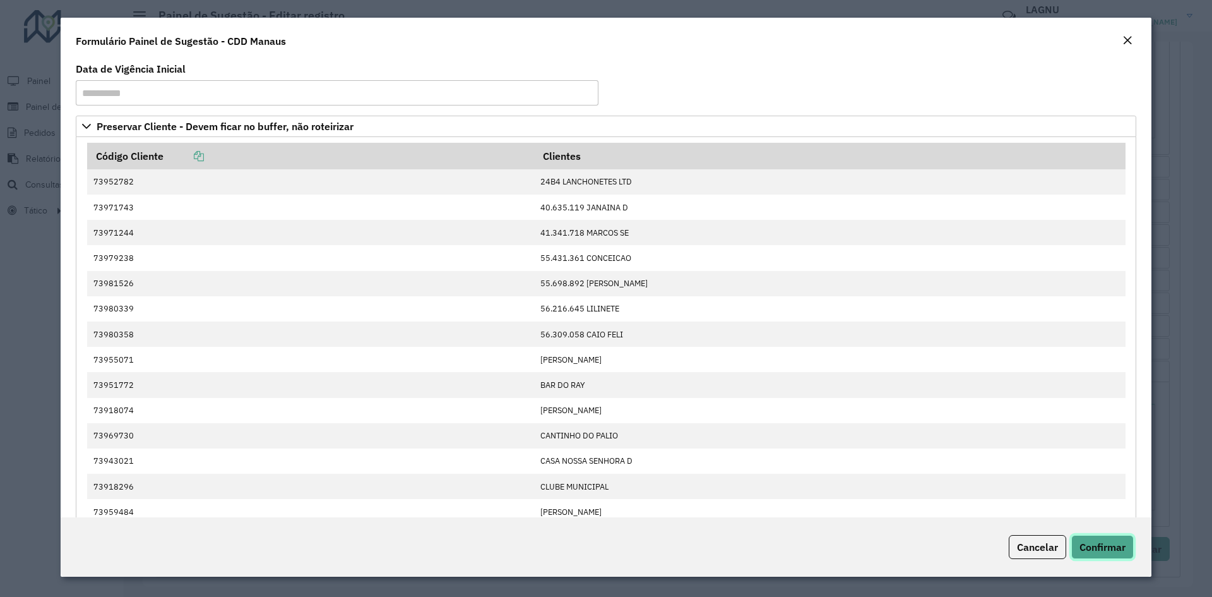
click at [1116, 545] on span "Confirmar" at bounding box center [1103, 547] width 46 height 13
